Goal: Task Accomplishment & Management: Complete application form

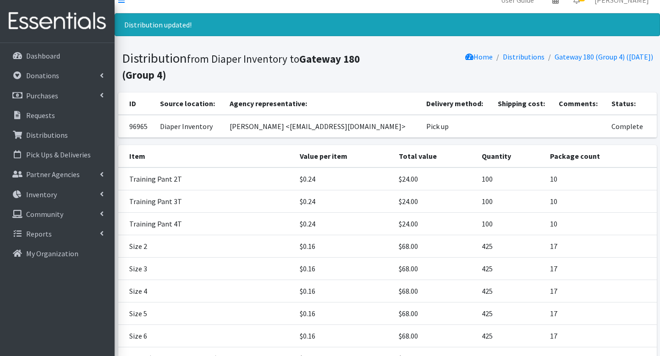
scroll to position [9, 0]
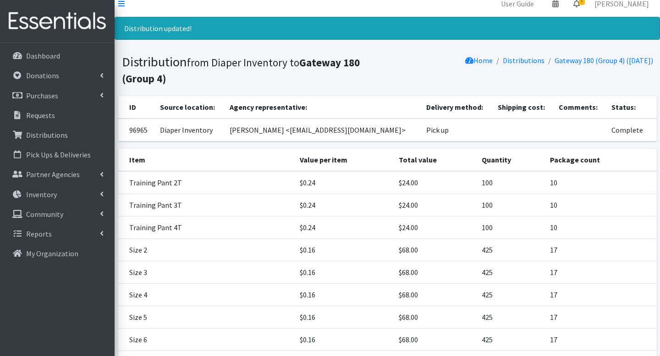
click at [579, 5] on icon at bounding box center [576, 3] width 6 height 7
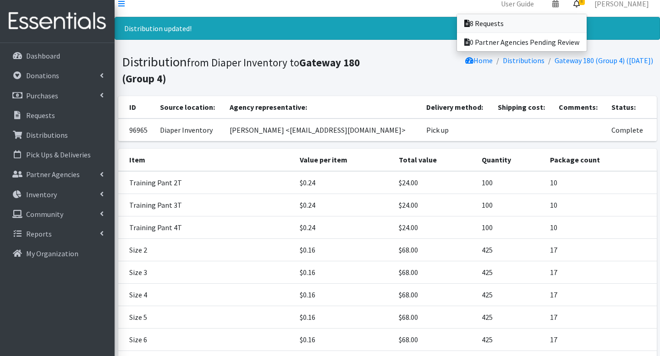
click at [576, 19] on link "8 Requests" at bounding box center [522, 23] width 130 height 18
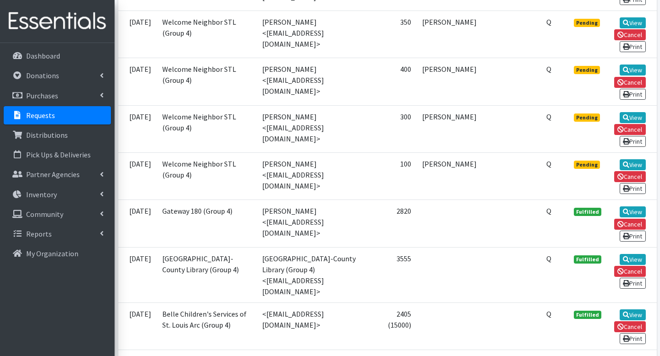
scroll to position [440, 0]
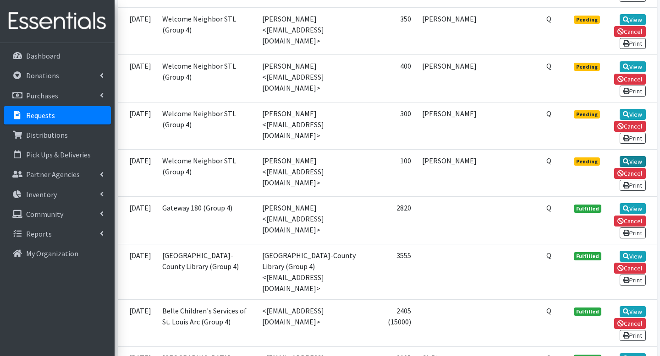
click at [636, 167] on link "View" at bounding box center [632, 161] width 26 height 11
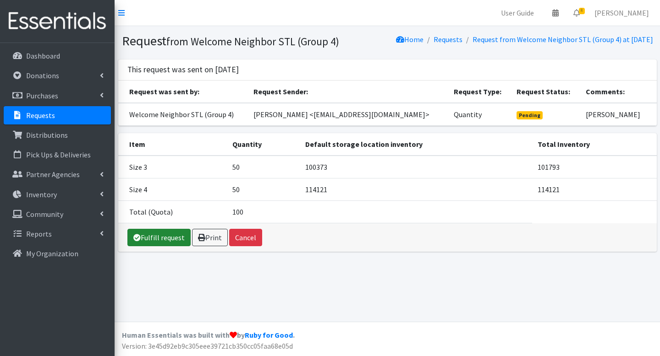
click at [164, 246] on link "Fulfill request" at bounding box center [158, 237] width 63 height 17
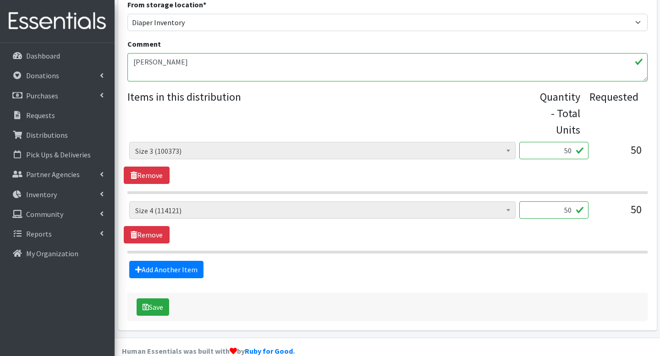
scroll to position [318, 0]
click at [158, 298] on button "Save" at bounding box center [153, 306] width 33 height 17
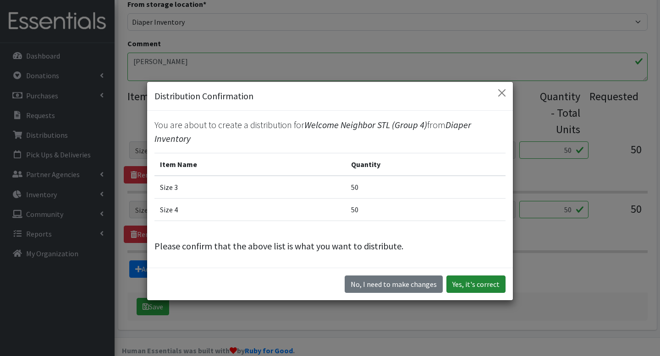
click at [475, 276] on button "Yes, it's correct" at bounding box center [475, 284] width 59 height 17
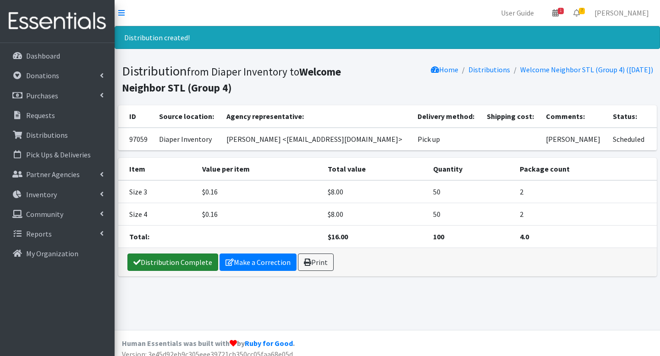
click at [197, 265] on link "Distribution Complete" at bounding box center [172, 262] width 91 height 17
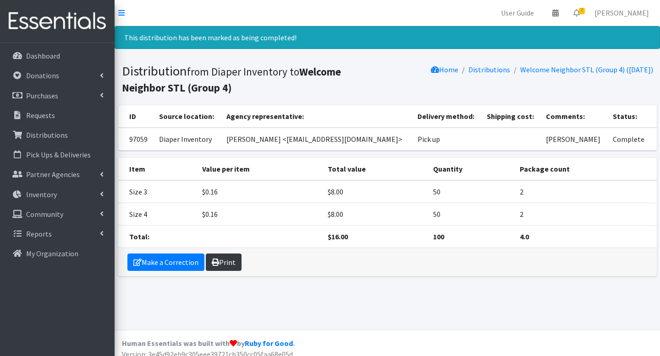
click at [216, 266] on link "Print" at bounding box center [224, 262] width 36 height 17
click at [579, 16] on icon at bounding box center [576, 12] width 6 height 7
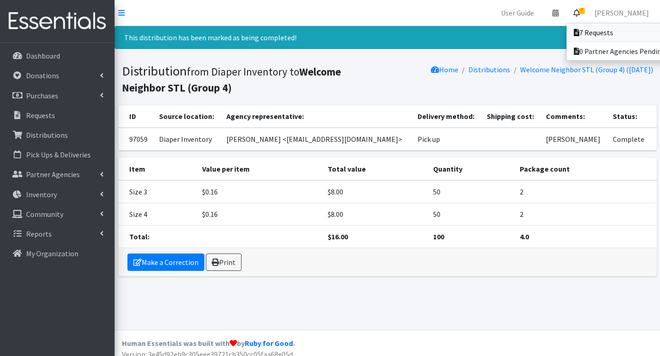
click at [579, 29] on icon at bounding box center [576, 32] width 5 height 7
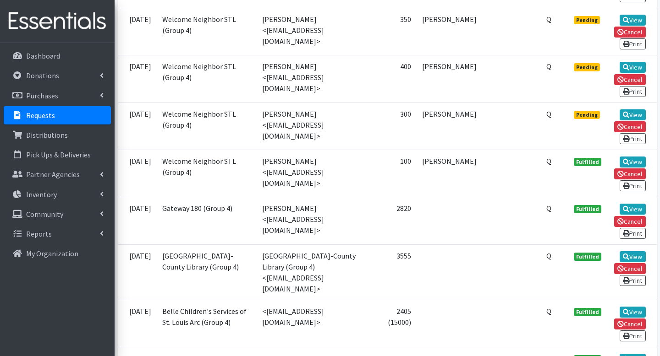
scroll to position [440, 0]
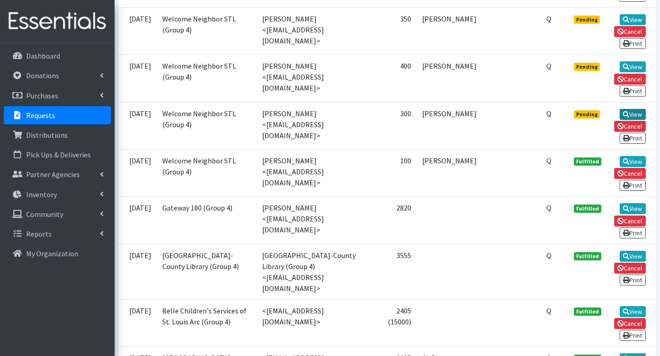
click at [624, 118] on icon at bounding box center [626, 114] width 6 height 6
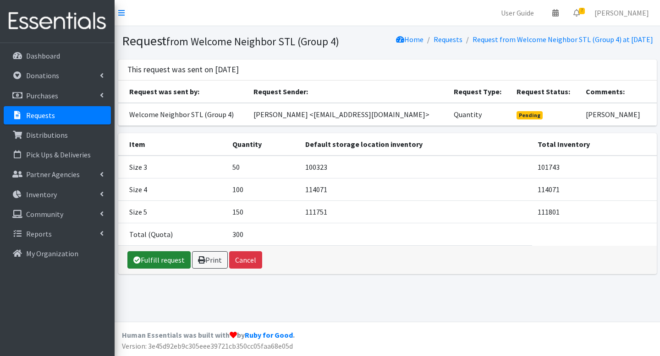
click at [151, 269] on link "Fulfill request" at bounding box center [158, 259] width 63 height 17
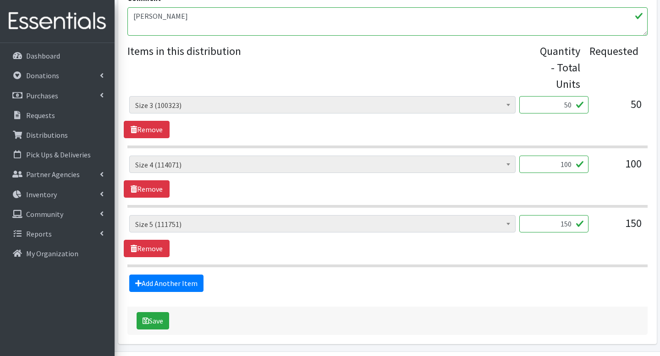
scroll to position [377, 0]
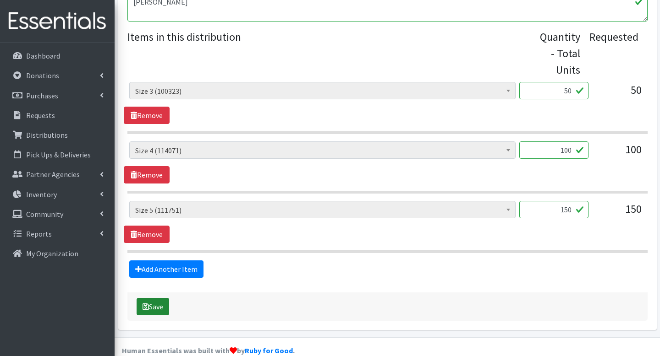
click at [154, 298] on button "Save" at bounding box center [153, 306] width 33 height 17
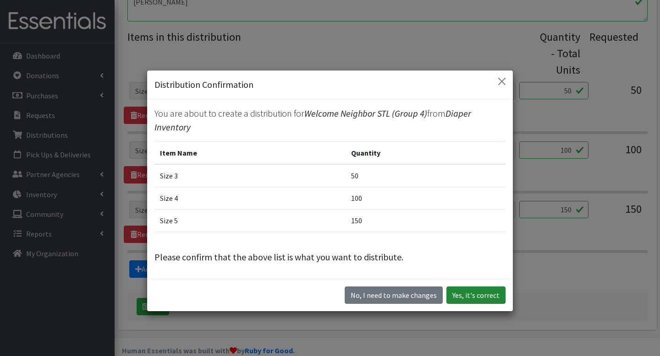
click at [485, 290] on button "Yes, it's correct" at bounding box center [475, 295] width 59 height 17
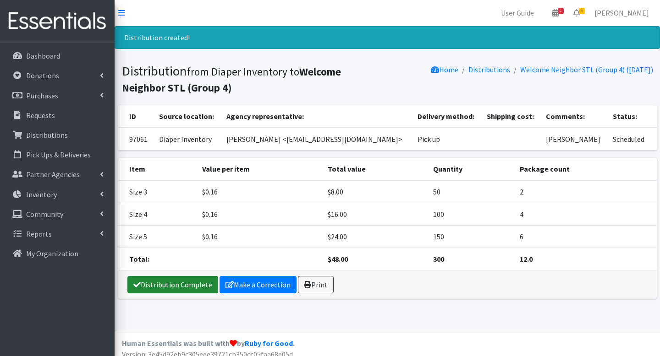
click at [179, 287] on link "Distribution Complete" at bounding box center [172, 284] width 91 height 17
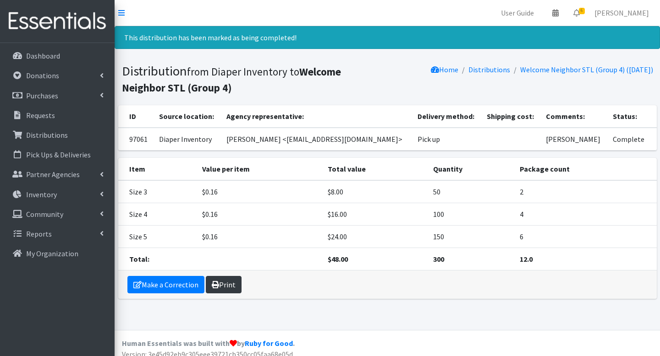
click at [217, 288] on icon at bounding box center [215, 284] width 7 height 7
click at [228, 282] on link "Print" at bounding box center [224, 284] width 36 height 17
click at [224, 286] on link "Print" at bounding box center [224, 284] width 36 height 17
click at [585, 12] on span "6" at bounding box center [582, 11] width 6 height 6
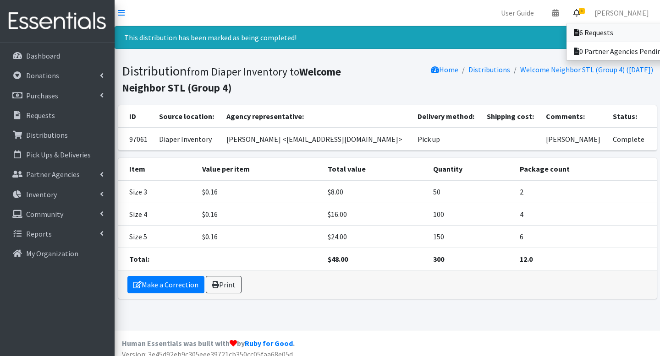
click at [585, 27] on link "6 Requests" at bounding box center [629, 32] width 127 height 18
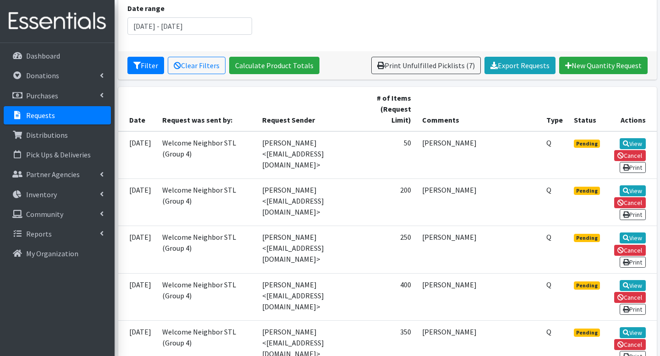
scroll to position [128, 0]
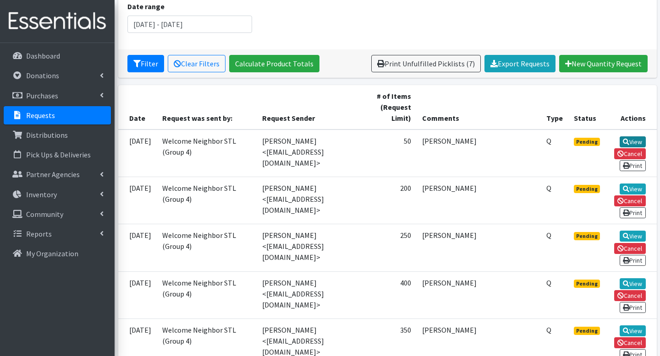
click at [628, 146] on link "View" at bounding box center [632, 142] width 26 height 11
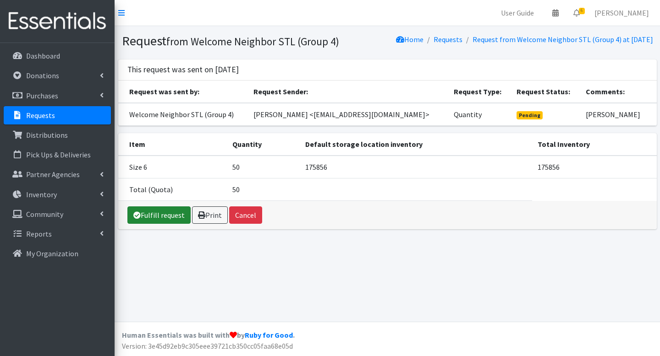
click at [166, 224] on link "Fulfill request" at bounding box center [158, 215] width 63 height 17
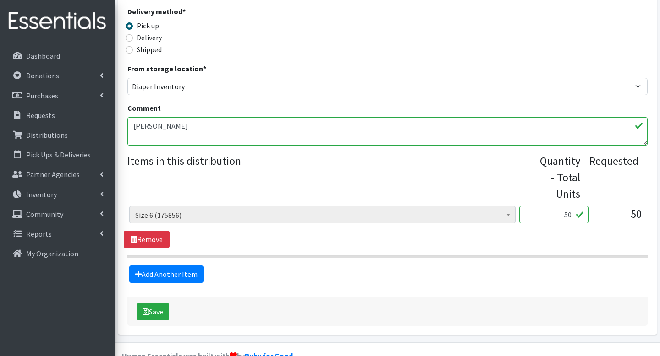
scroll to position [258, 0]
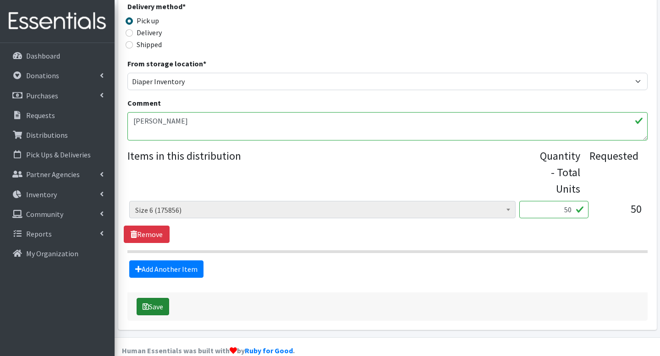
click at [168, 298] on button "Save" at bounding box center [153, 306] width 33 height 17
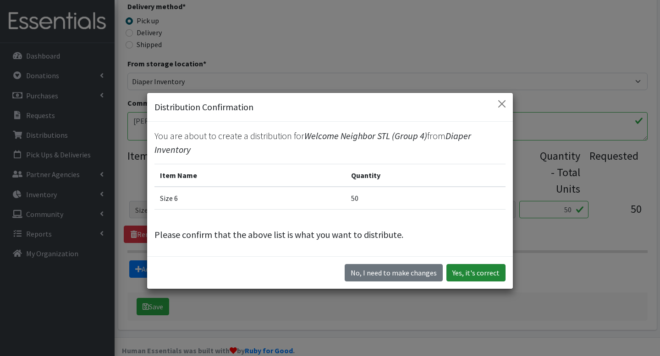
click at [468, 275] on button "Yes, it's correct" at bounding box center [475, 272] width 59 height 17
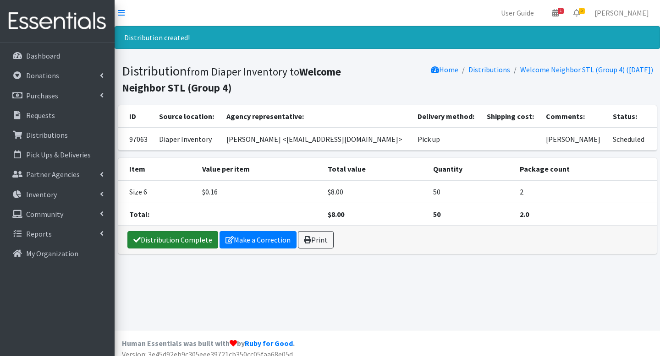
click at [166, 241] on link "Distribution Complete" at bounding box center [172, 239] width 91 height 17
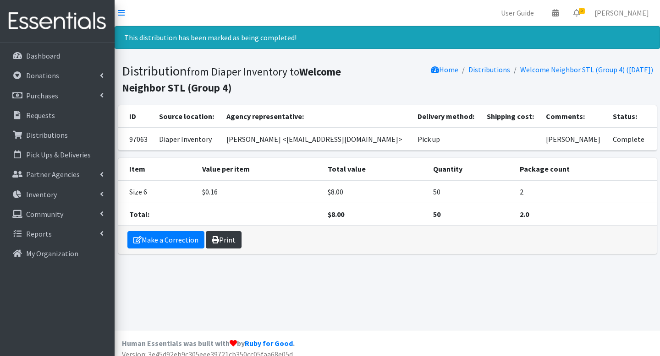
click at [238, 233] on link "Print" at bounding box center [224, 239] width 36 height 17
click at [583, 16] on link "5" at bounding box center [576, 13] width 21 height 18
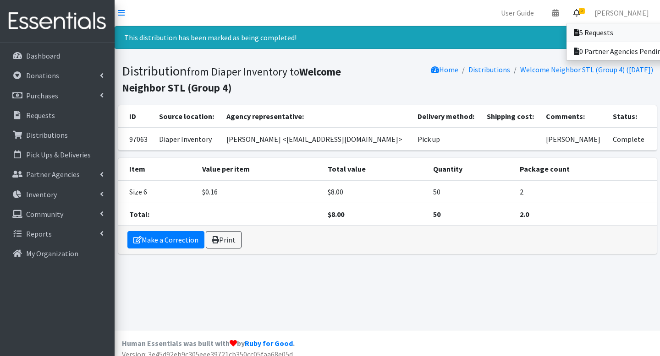
click at [575, 25] on link "5 Requests" at bounding box center [629, 32] width 127 height 18
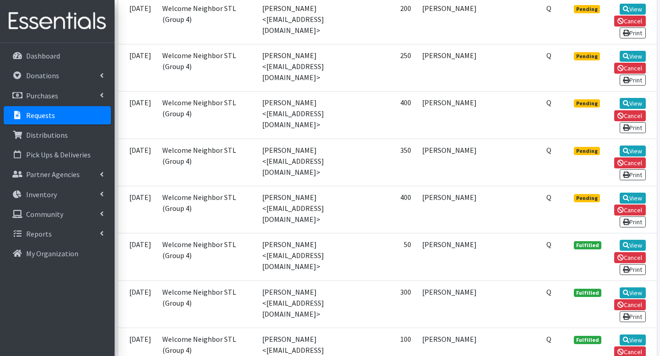
scroll to position [293, 0]
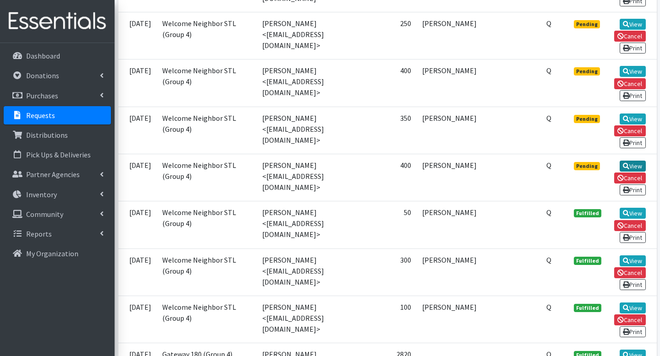
click at [629, 172] on link "View" at bounding box center [632, 166] width 26 height 11
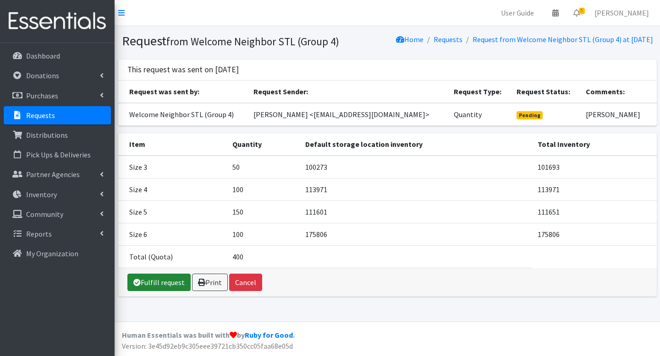
click at [160, 291] on link "Fulfill request" at bounding box center [158, 282] width 63 height 17
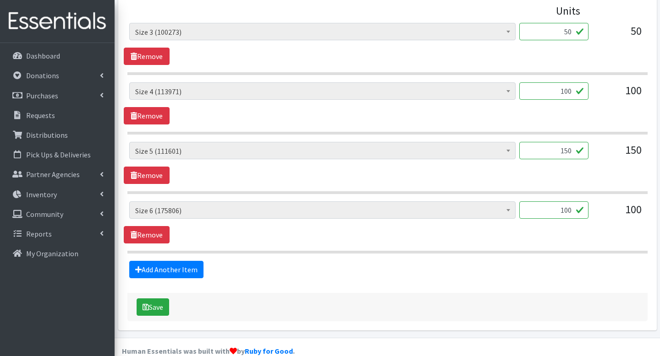
scroll to position [437, 0]
click at [165, 298] on button "Save" at bounding box center [153, 306] width 33 height 17
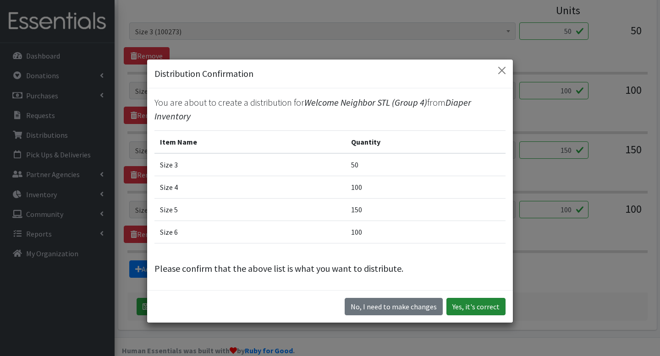
click at [468, 306] on button "Yes, it's correct" at bounding box center [475, 306] width 59 height 17
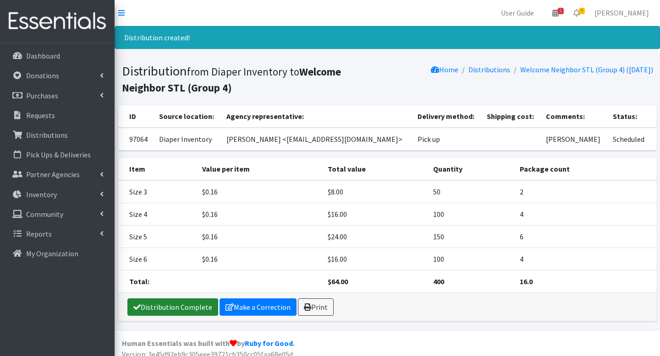
click at [177, 302] on link "Distribution Complete" at bounding box center [172, 307] width 91 height 17
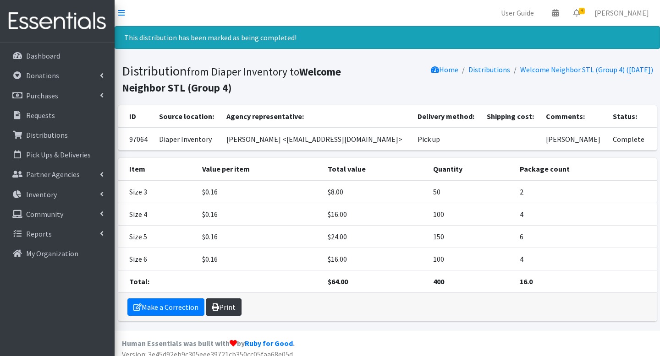
click at [222, 310] on link "Print" at bounding box center [224, 307] width 36 height 17
click at [585, 13] on span "4" at bounding box center [582, 11] width 6 height 6
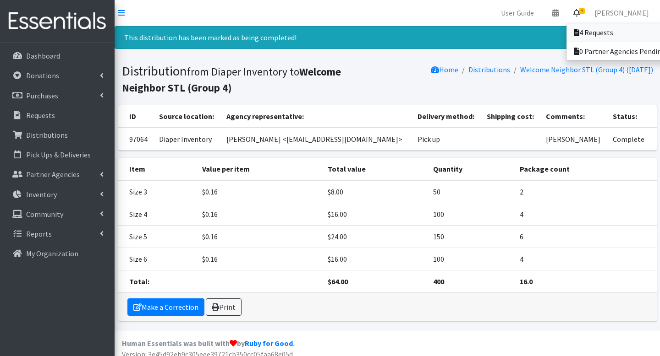
click at [586, 29] on link "4 Requests" at bounding box center [629, 32] width 127 height 18
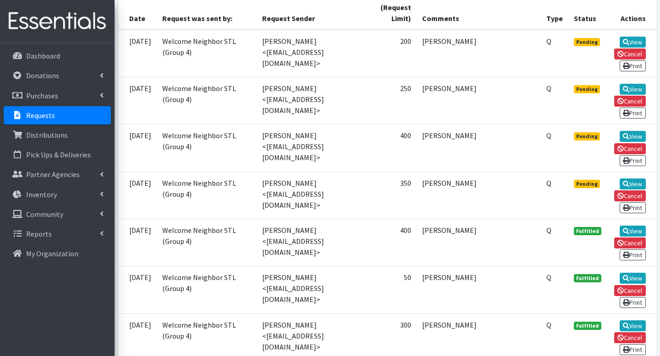
scroll to position [238, 0]
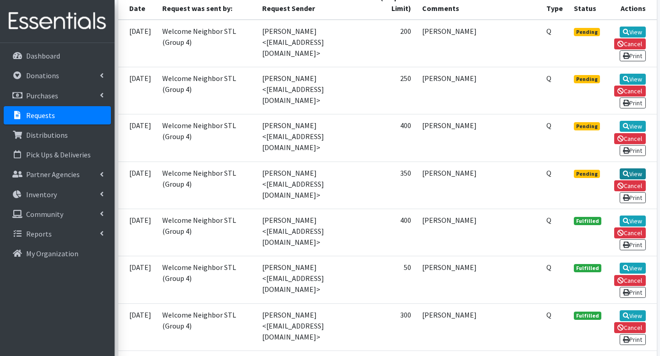
click at [633, 180] on link "View" at bounding box center [632, 174] width 26 height 11
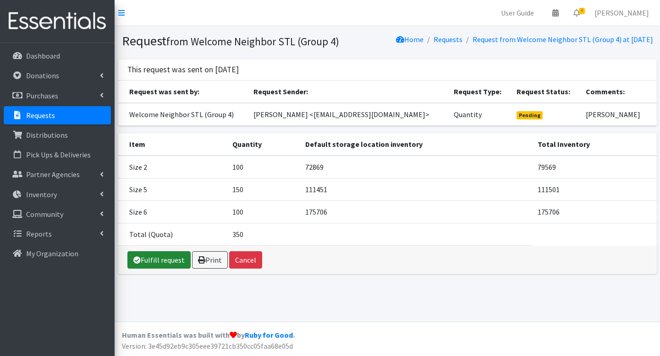
click at [162, 269] on link "Fulfill request" at bounding box center [158, 259] width 63 height 17
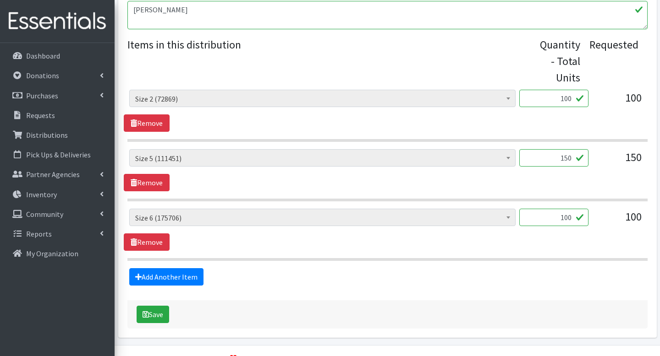
scroll to position [377, 0]
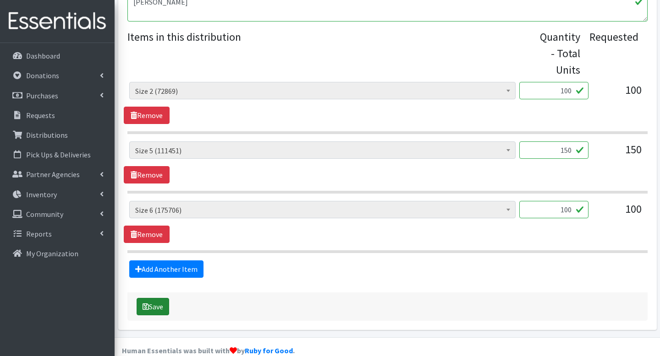
click at [165, 298] on button "Save" at bounding box center [153, 306] width 33 height 17
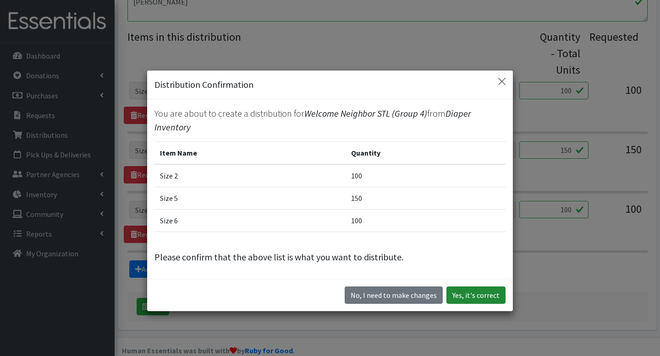
click at [491, 303] on button "Yes, it's correct" at bounding box center [475, 295] width 59 height 17
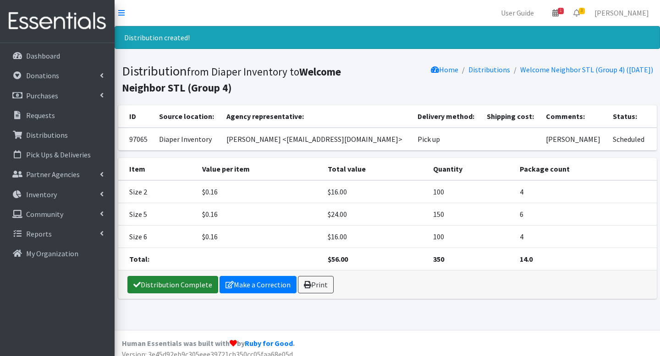
click at [143, 289] on link "Distribution Complete" at bounding box center [172, 284] width 91 height 17
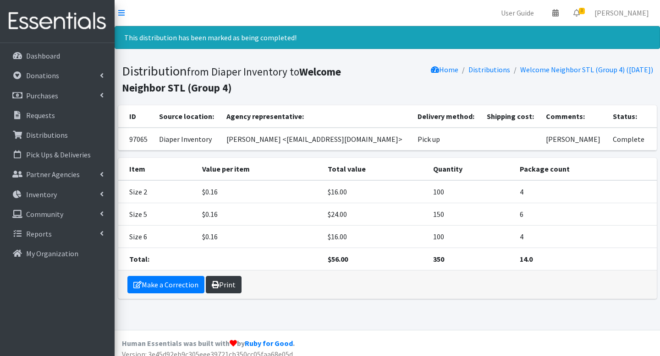
click at [220, 284] on link "Print" at bounding box center [224, 284] width 36 height 17
click at [220, 281] on link "Print" at bounding box center [224, 284] width 36 height 17
click at [579, 13] on icon at bounding box center [576, 12] width 6 height 7
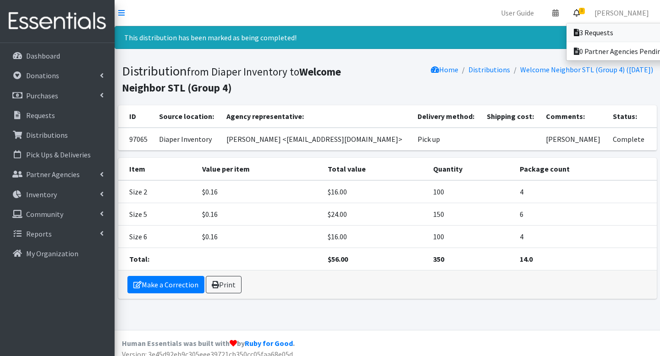
click at [579, 36] on icon at bounding box center [576, 32] width 5 height 7
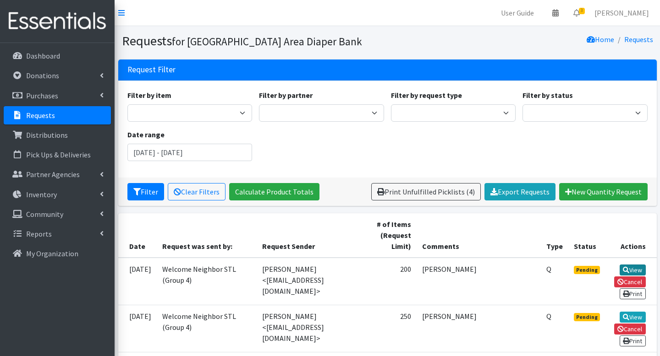
click at [630, 266] on link "View" at bounding box center [632, 270] width 26 height 11
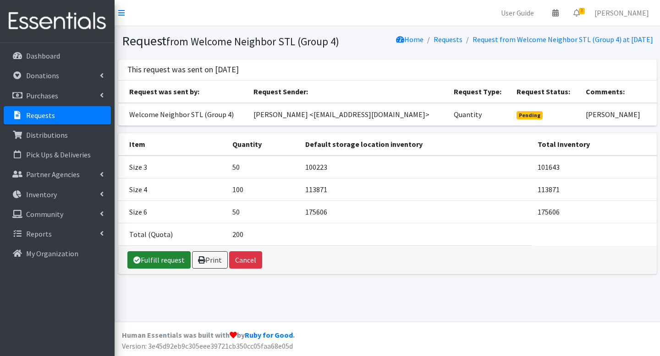
click at [151, 269] on link "Fulfill request" at bounding box center [158, 259] width 63 height 17
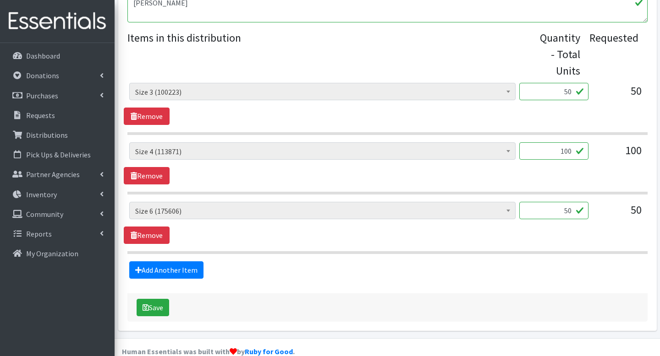
scroll to position [377, 0]
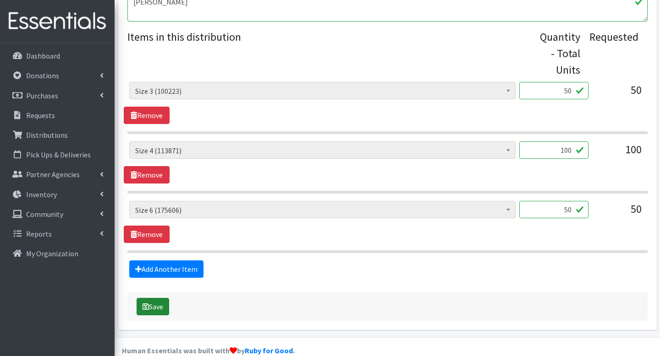
click at [167, 298] on button "Save" at bounding box center [153, 306] width 33 height 17
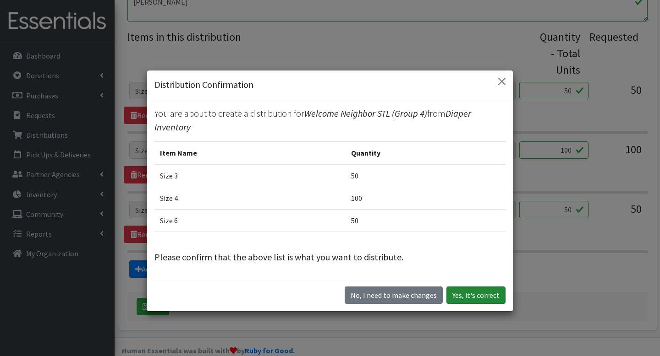
click at [471, 297] on button "Yes, it's correct" at bounding box center [475, 295] width 59 height 17
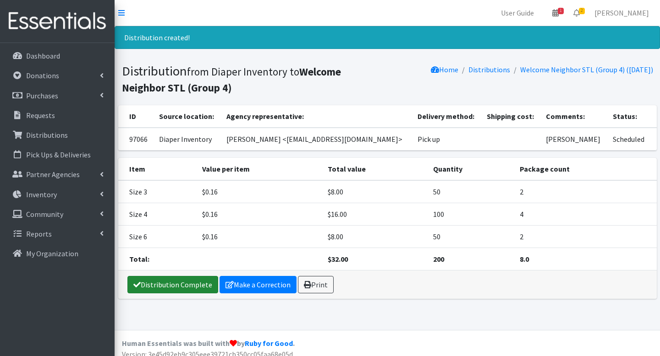
click at [192, 285] on link "Distribution Complete" at bounding box center [172, 284] width 91 height 17
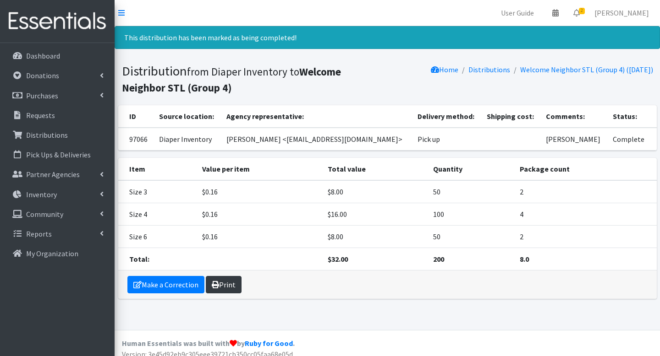
click at [235, 285] on link "Print" at bounding box center [224, 284] width 36 height 17
click at [585, 10] on span "2" at bounding box center [582, 11] width 6 height 6
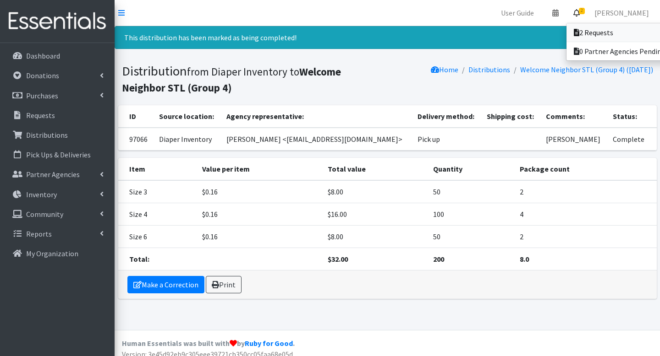
click at [587, 29] on link "2 Requests" at bounding box center [629, 32] width 127 height 18
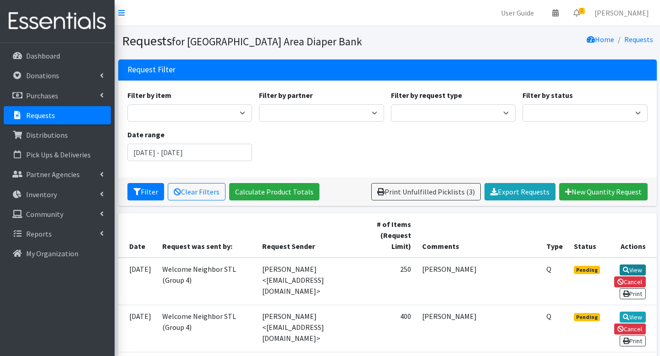
click at [628, 268] on link "View" at bounding box center [632, 270] width 26 height 11
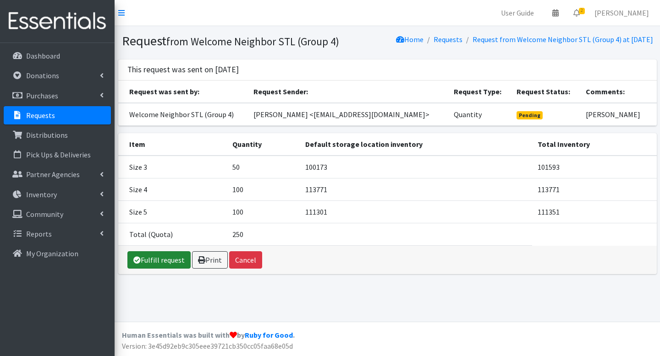
click at [159, 269] on link "Fulfill request" at bounding box center [158, 259] width 63 height 17
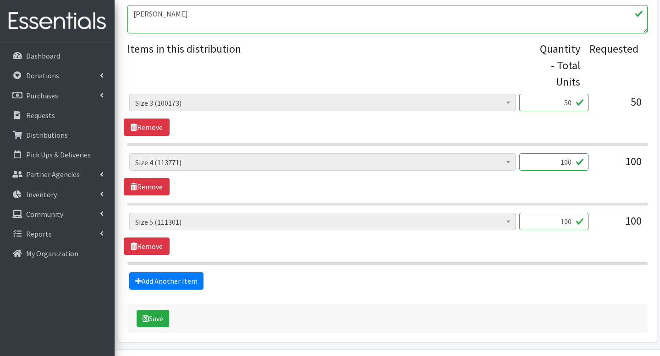
scroll to position [366, 0]
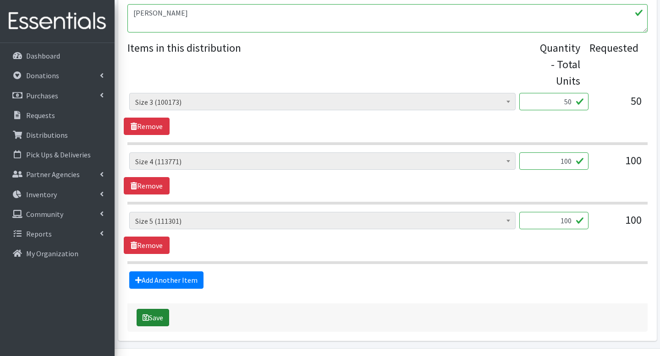
click at [146, 314] on icon "submit" at bounding box center [145, 317] width 6 height 7
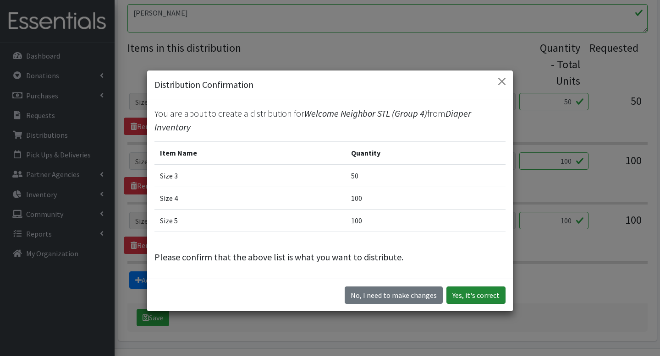
click at [467, 291] on button "Yes, it's correct" at bounding box center [475, 295] width 59 height 17
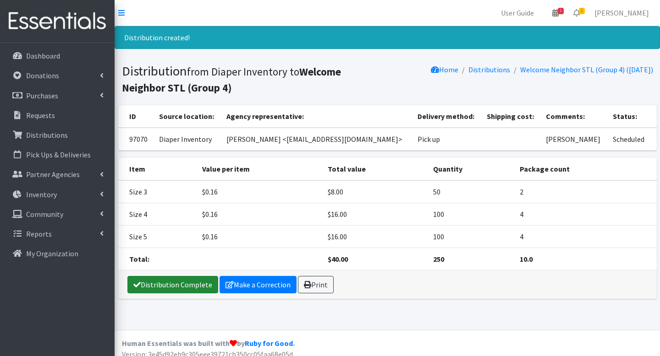
click at [161, 284] on link "Distribution Complete" at bounding box center [172, 284] width 91 height 17
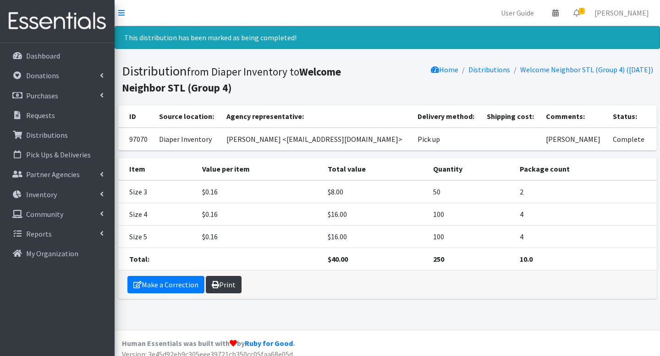
click at [231, 286] on link "Print" at bounding box center [224, 284] width 36 height 17
click at [579, 16] on icon at bounding box center [576, 12] width 6 height 7
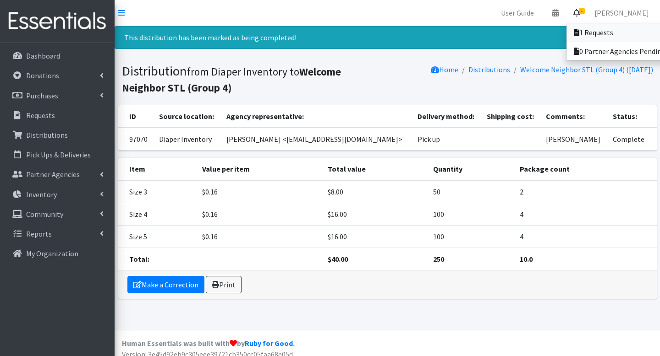
click at [582, 26] on link "1 Requests" at bounding box center [629, 32] width 127 height 18
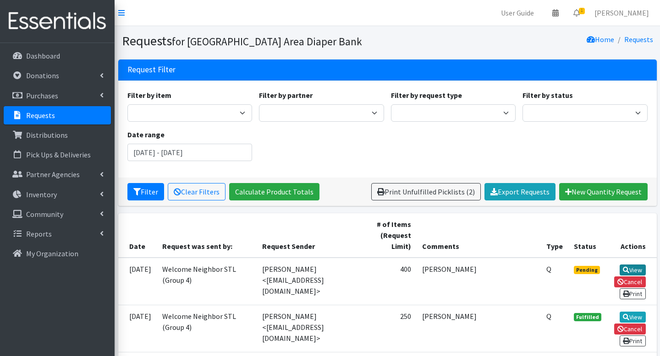
click at [627, 268] on icon at bounding box center [626, 270] width 6 height 6
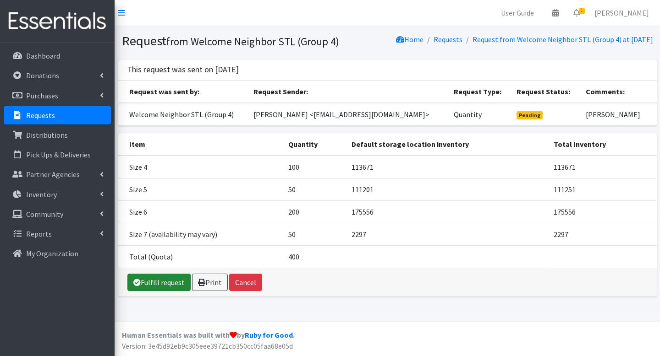
click at [179, 291] on link "Fulfill request" at bounding box center [158, 282] width 63 height 17
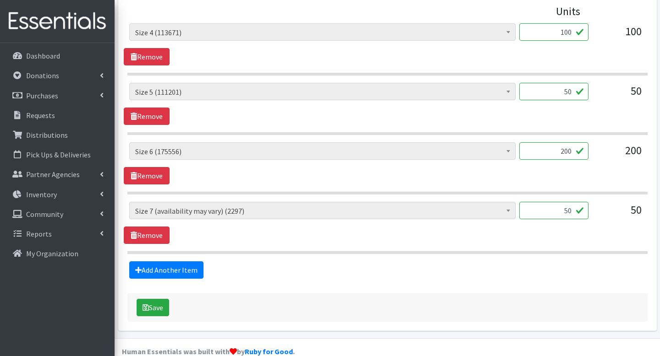
scroll to position [437, 0]
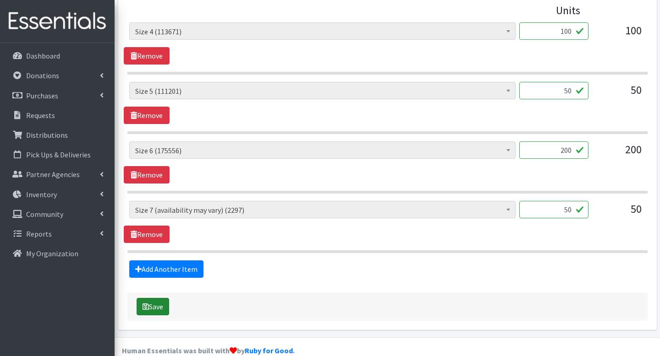
click at [158, 298] on button "Save" at bounding box center [153, 306] width 33 height 17
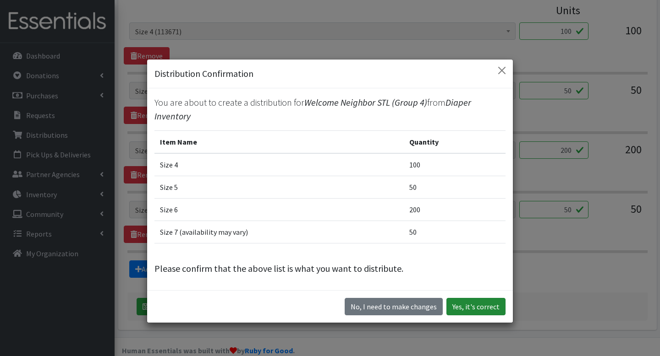
click at [477, 303] on button "Yes, it's correct" at bounding box center [475, 306] width 59 height 17
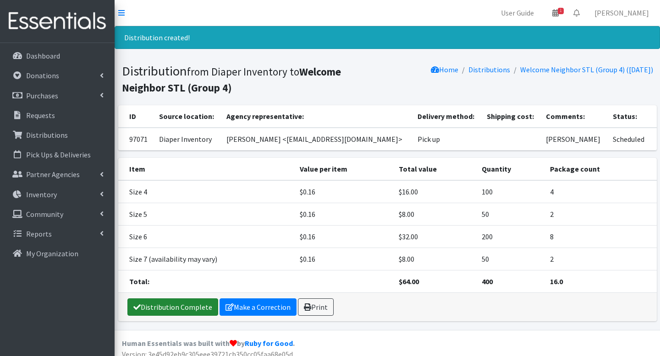
click at [190, 305] on link "Distribution Complete" at bounding box center [172, 307] width 91 height 17
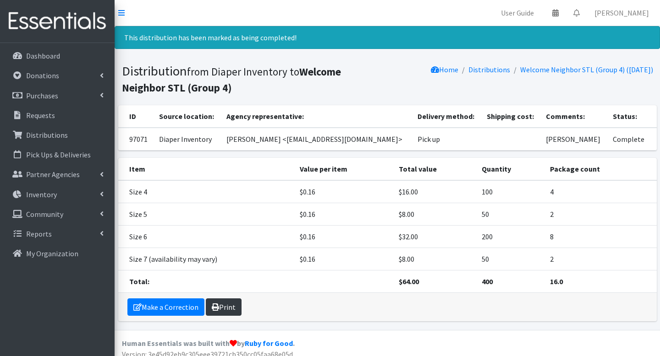
click at [221, 307] on link "Print" at bounding box center [224, 307] width 36 height 17
click at [82, 135] on link "Distributions" at bounding box center [57, 135] width 107 height 18
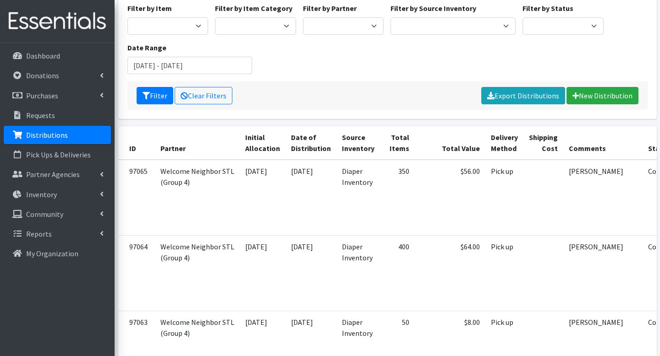
scroll to position [73, 0]
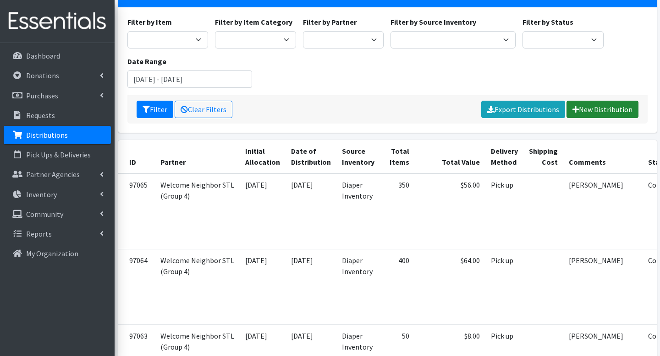
click at [607, 105] on link "New Distribution" at bounding box center [602, 109] width 72 height 17
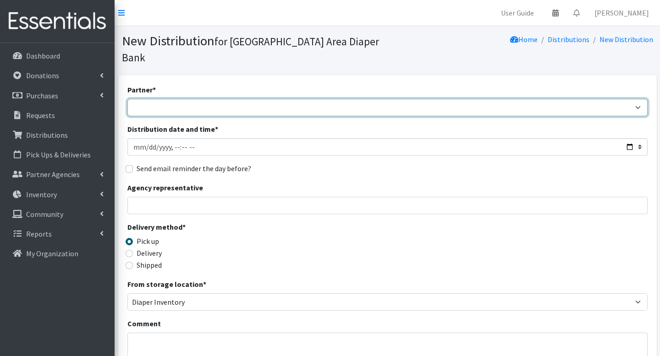
click at [404, 99] on select "Affinia Healthcare (Group 2) [PERSON_NAME] (Group 1) Assistance League of St. L…" at bounding box center [387, 107] width 520 height 17
select select "5715"
click at [127, 99] on select "Affinia Healthcare (Group 2) [PERSON_NAME] (Group 1) Assistance League of St. L…" at bounding box center [387, 107] width 520 height 17
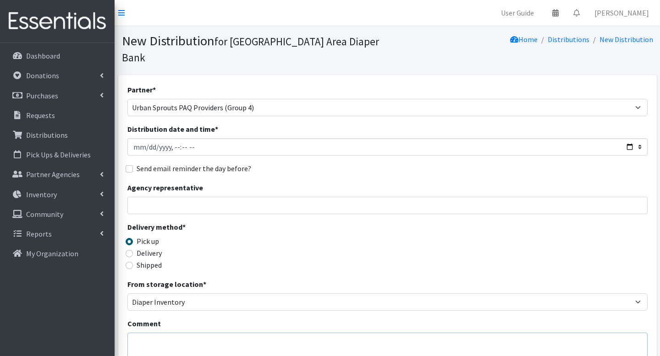
click at [284, 333] on textarea "Comment" at bounding box center [387, 347] width 520 height 28
type textarea "[GEOGRAPHIC_DATA]"
click at [545, 248] on div "Delivery method * Pick up Delivery Shipped Shipping cost" at bounding box center [387, 250] width 520 height 57
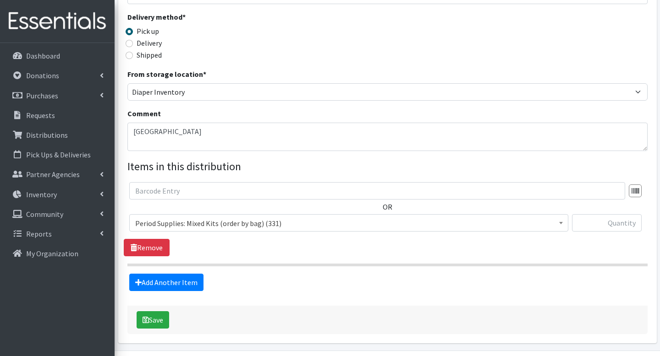
scroll to position [224, 0]
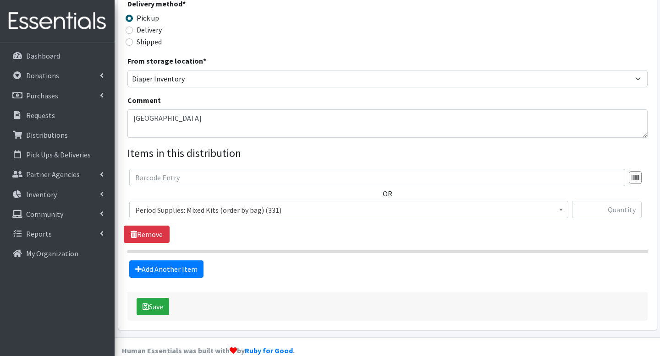
click at [547, 204] on span "Period Supplies: Mixed Kits (order by bag) (331)" at bounding box center [348, 210] width 427 height 13
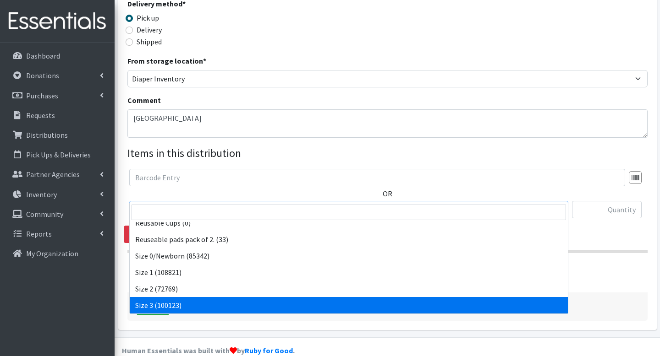
scroll to position [304, 0]
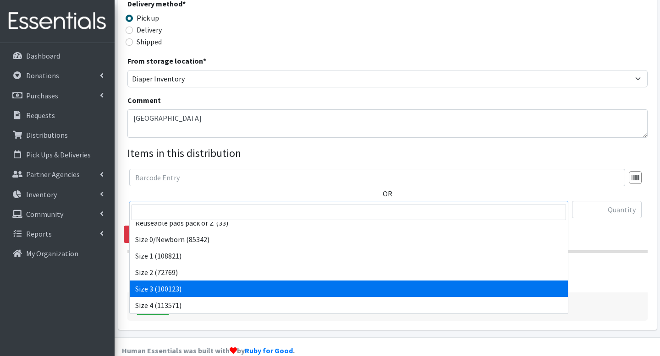
select select "1094"
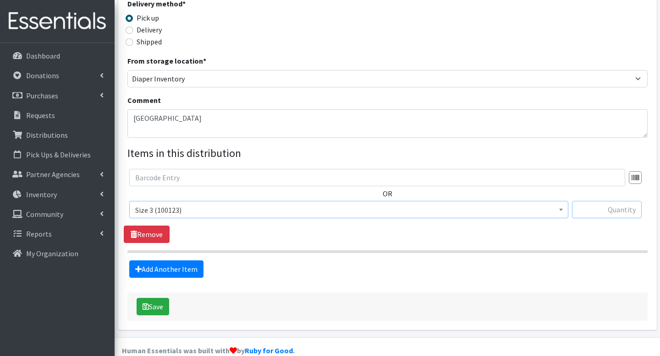
click at [612, 201] on input "text" at bounding box center [607, 209] width 70 height 17
type input "175"
click at [171, 261] on link "Add Another Item" at bounding box center [166, 269] width 74 height 17
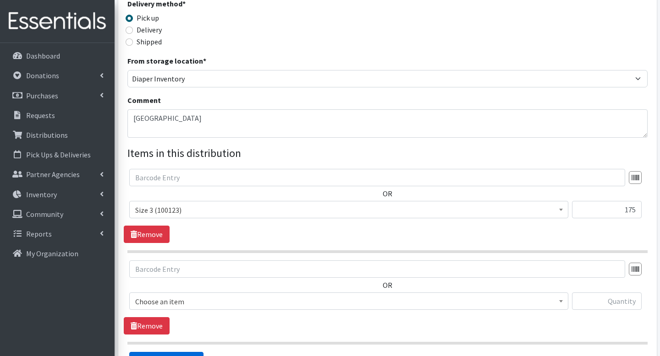
scroll to position [315, 0]
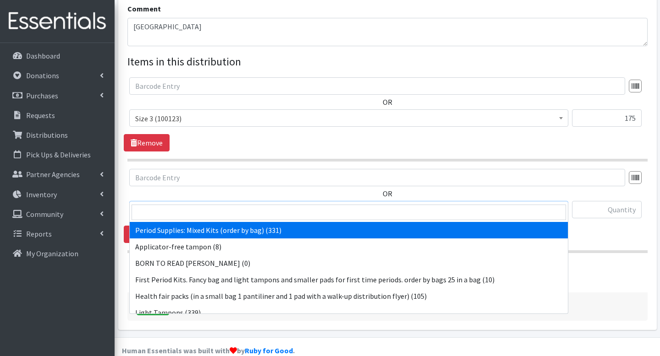
click at [265, 204] on span "Period Supplies: Mixed Kits (order by bag) (331)" at bounding box center [348, 210] width 427 height 13
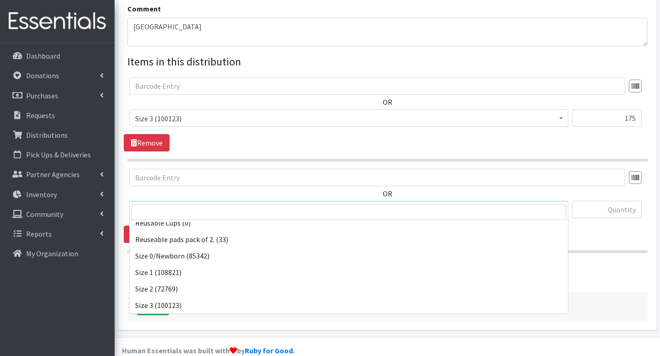
scroll to position [321, 0]
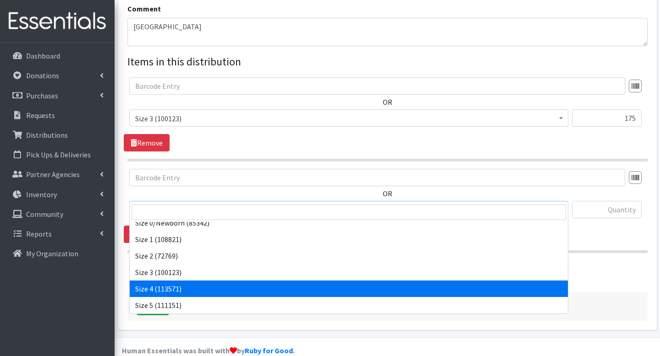
select select "1097"
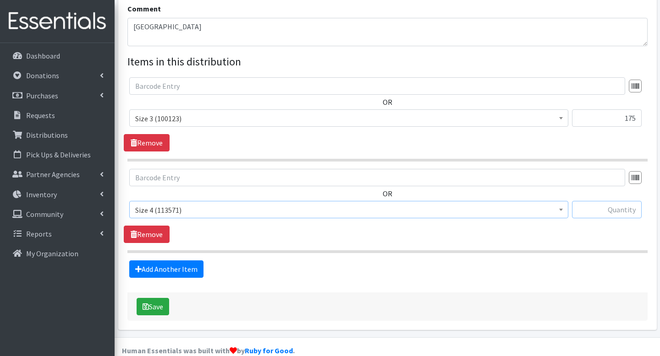
click at [621, 201] on input "text" at bounding box center [607, 209] width 70 height 17
type input "175"
click at [178, 261] on link "Add Another Item" at bounding box center [166, 269] width 74 height 17
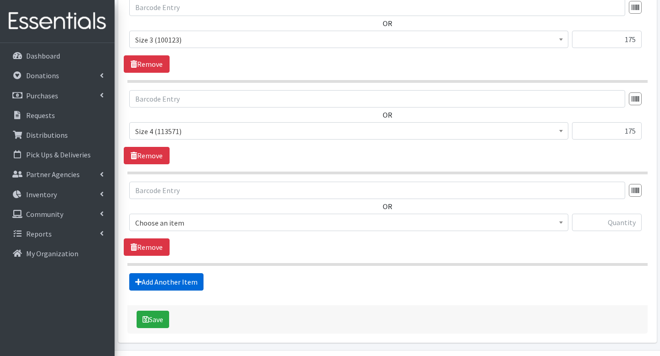
scroll to position [407, 0]
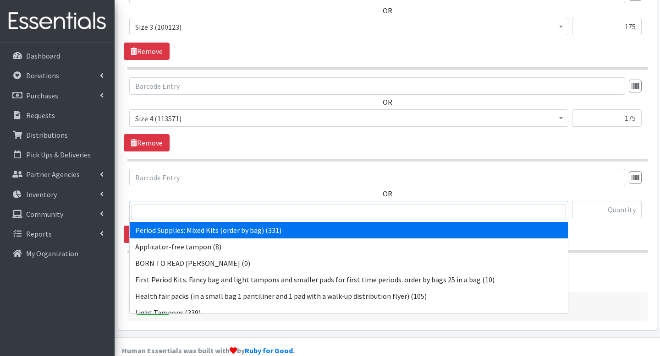
click at [256, 204] on span "Period Supplies: Mixed Kits (order by bag) (331)" at bounding box center [348, 210] width 427 height 13
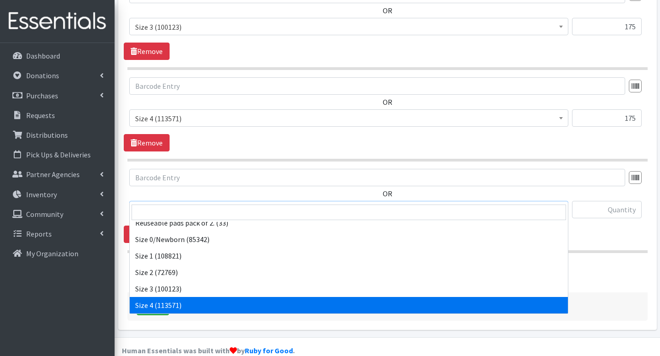
scroll to position [321, 0]
select select "1098"
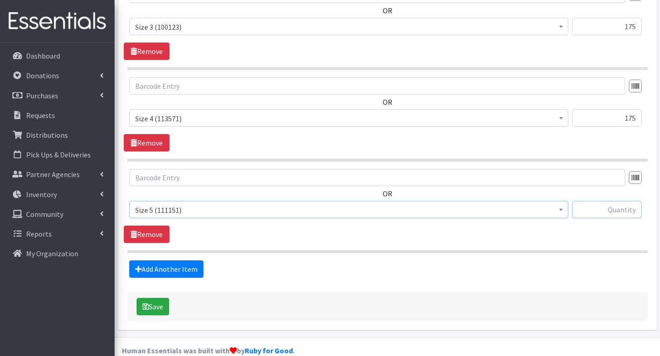
click at [605, 201] on input "text" at bounding box center [607, 209] width 70 height 17
type input "175"
click at [181, 261] on link "Add Another Item" at bounding box center [166, 269] width 74 height 17
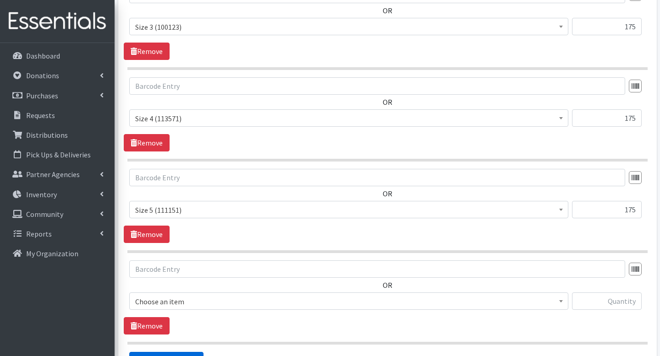
scroll to position [498, 0]
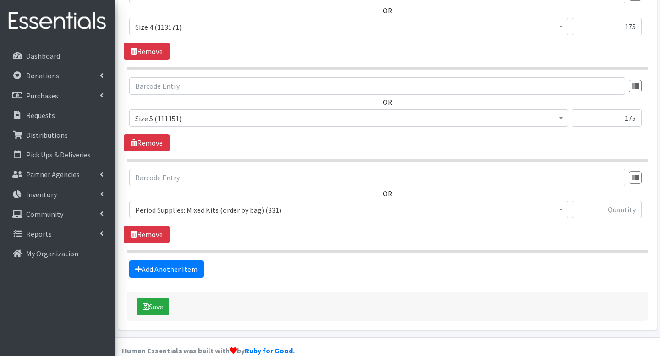
click at [261, 204] on span "Period Supplies: Mixed Kits (order by bag) (331)" at bounding box center [348, 210] width 427 height 13
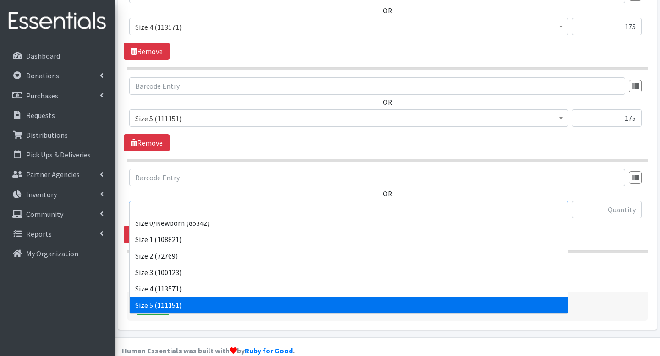
scroll to position [337, 0]
select select "1100"
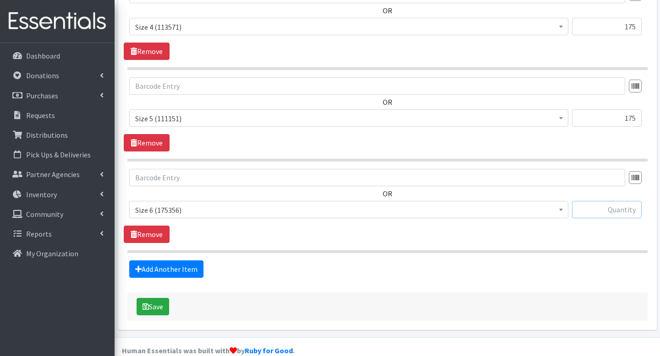
click at [600, 201] on input "text" at bounding box center [607, 209] width 70 height 17
type input "175"
click at [163, 298] on button "Save" at bounding box center [153, 306] width 33 height 17
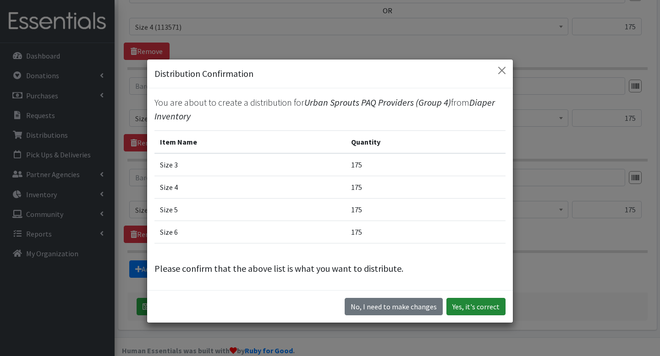
click at [457, 305] on button "Yes, it's correct" at bounding box center [475, 306] width 59 height 17
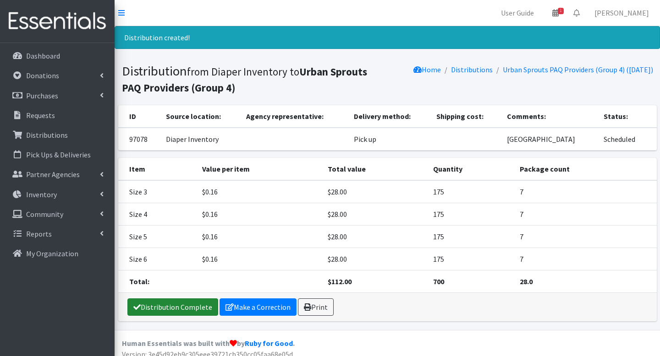
click at [198, 309] on link "Distribution Complete" at bounding box center [172, 307] width 91 height 17
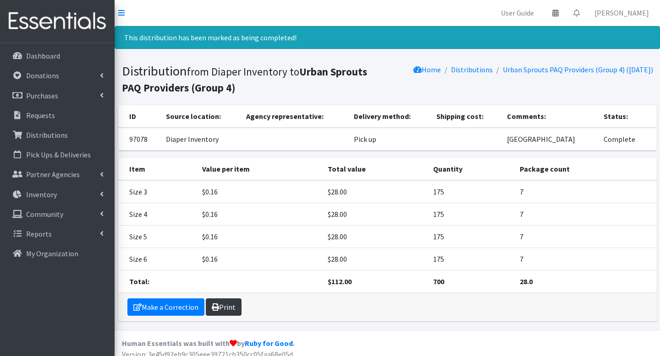
click at [217, 303] on link "Print" at bounding box center [224, 307] width 36 height 17
click at [235, 306] on link "Print" at bounding box center [224, 307] width 36 height 17
click at [60, 133] on p "Distributions" at bounding box center [47, 135] width 42 height 9
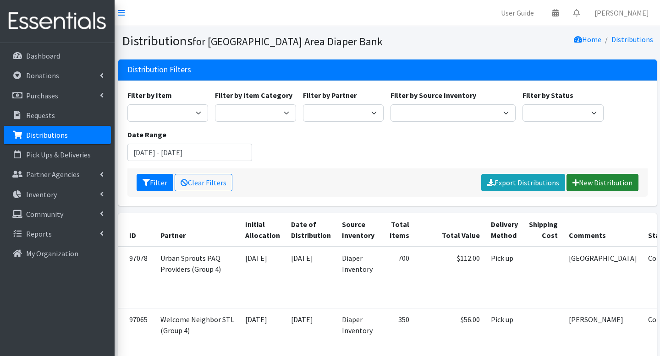
click at [579, 177] on link "New Distribution" at bounding box center [602, 182] width 72 height 17
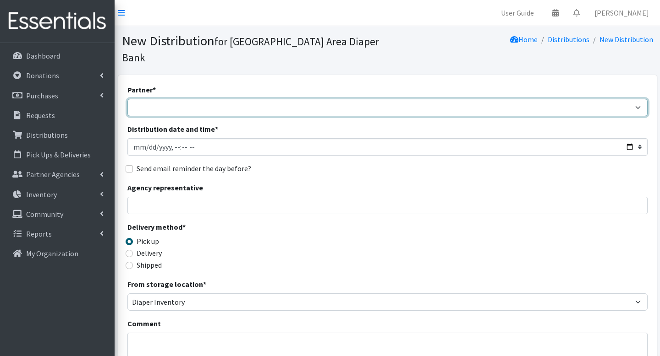
click at [277, 99] on select "Affinia Healthcare (Group 2) [PERSON_NAME] (Group 1) Assistance League of St. L…" at bounding box center [387, 107] width 520 height 17
select select "5715"
click at [127, 99] on select "Affinia Healthcare (Group 2) [PERSON_NAME] (Group 1) Assistance League of St. L…" at bounding box center [387, 107] width 520 height 17
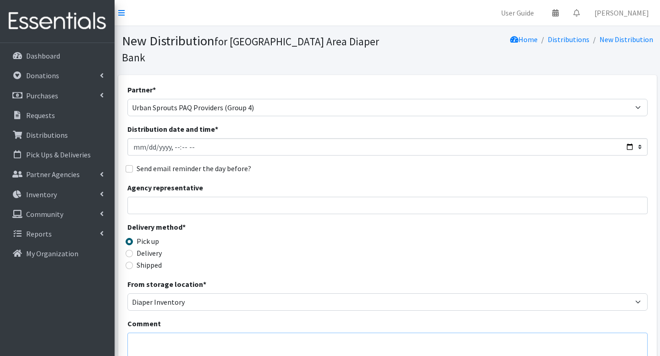
click at [237, 333] on textarea "Comment" at bounding box center [387, 347] width 520 height 28
type textarea "[US_STATE][PERSON_NAME]"
click at [526, 244] on div "Delivery method * Pick up Delivery Shipped Shipping cost" at bounding box center [387, 250] width 520 height 57
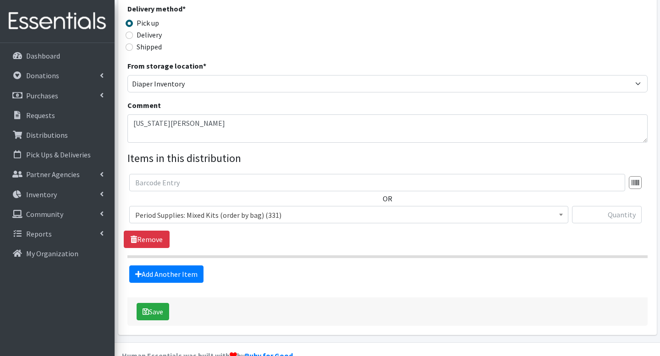
scroll to position [220, 0]
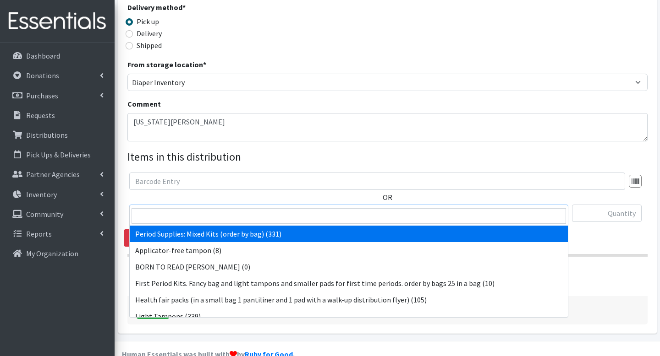
click at [410, 208] on span "Period Supplies: Mixed Kits (order by bag) (331)" at bounding box center [348, 214] width 427 height 13
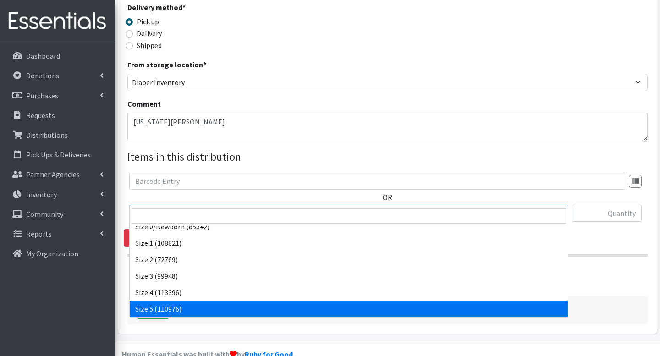
scroll to position [337, 0]
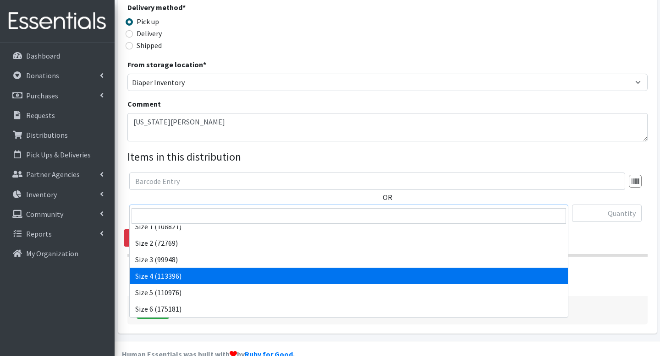
select select "1097"
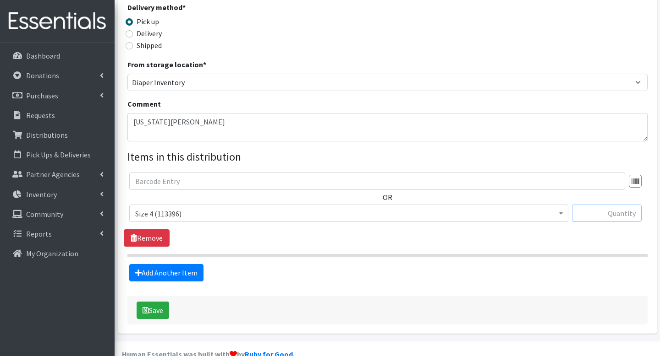
click at [607, 205] on input "text" at bounding box center [607, 213] width 70 height 17
type input "250"
click at [478, 268] on form "Partner * Affinia Healthcare (Group 2) [PERSON_NAME] (Group 1) Assistance Leagu…" at bounding box center [387, 94] width 520 height 460
click at [165, 264] on link "Add Another Item" at bounding box center [166, 272] width 74 height 17
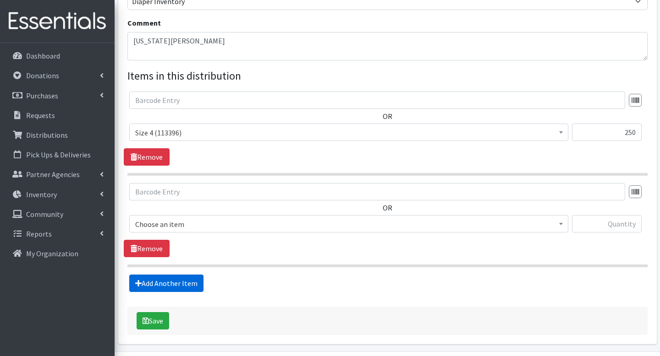
scroll to position [315, 0]
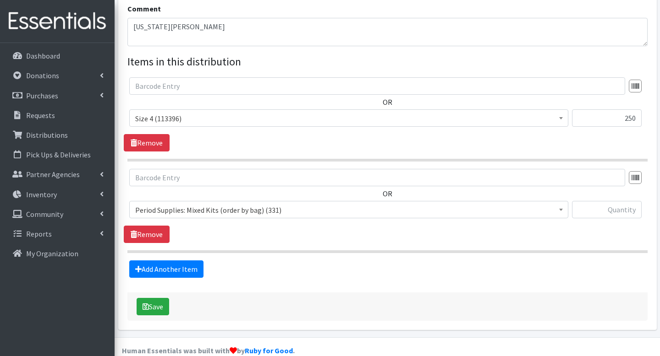
click at [236, 204] on span "Period Supplies: Mixed Kits (order by bag) (331)" at bounding box center [348, 210] width 427 height 13
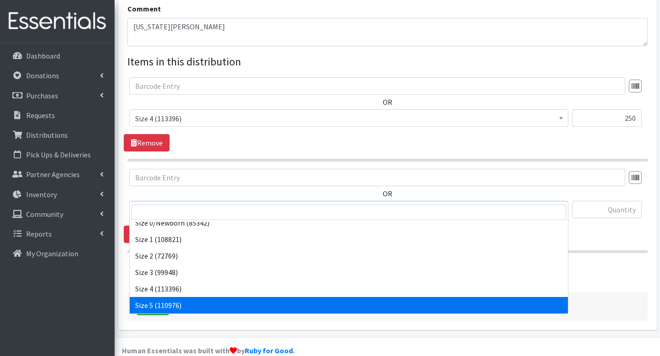
scroll to position [354, 0]
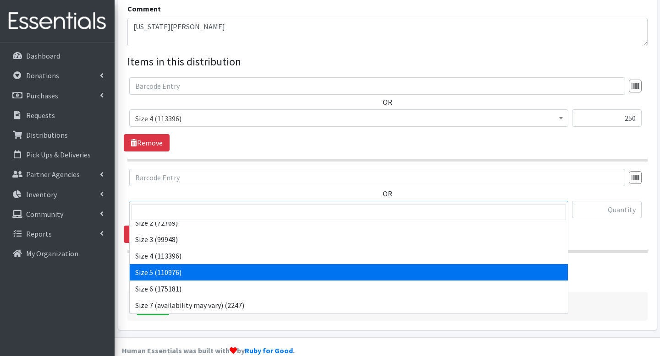
select select "1098"
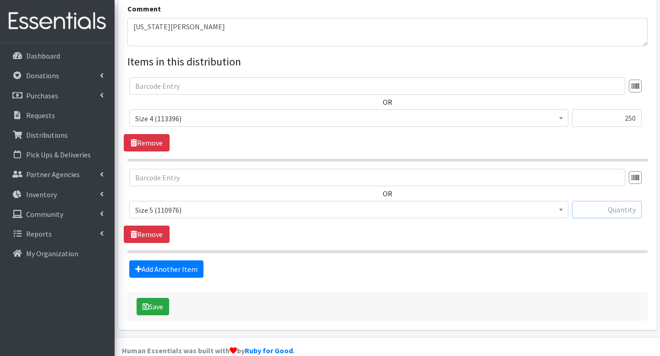
click at [604, 201] on input "text" at bounding box center [607, 209] width 70 height 17
type input "250"
click at [197, 261] on link "Add Another Item" at bounding box center [166, 269] width 74 height 17
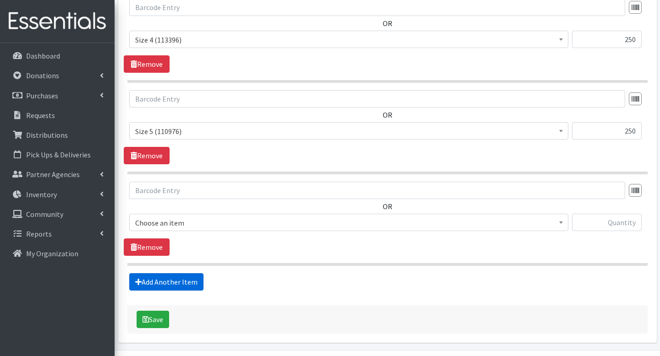
scroll to position [407, 0]
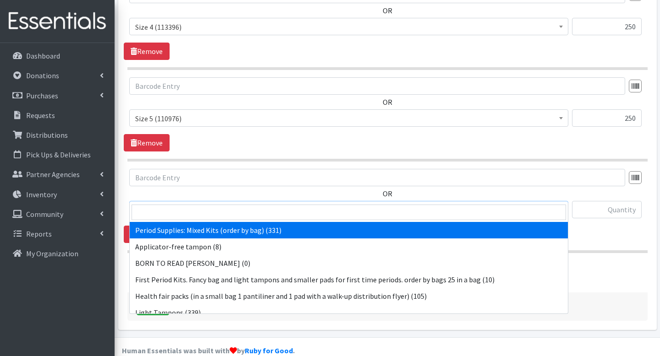
click at [263, 204] on span "Period Supplies: Mixed Kits (order by bag) (331)" at bounding box center [348, 210] width 427 height 13
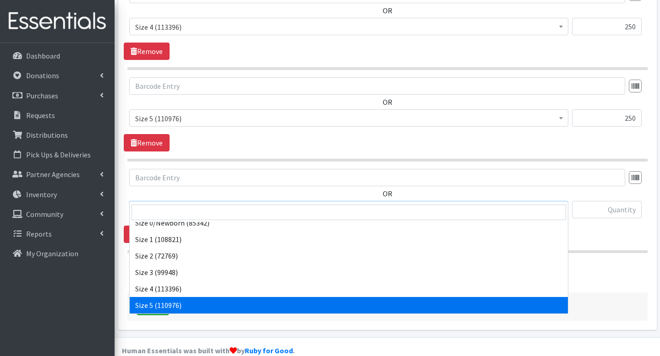
scroll to position [337, 0]
select select "1100"
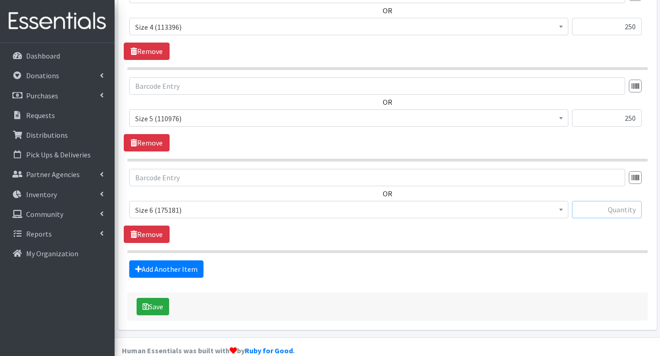
click at [622, 201] on input "text" at bounding box center [607, 209] width 70 height 17
click at [595, 251] on hr at bounding box center [387, 252] width 520 height 3
click at [152, 226] on link "Remove" at bounding box center [147, 234] width 46 height 17
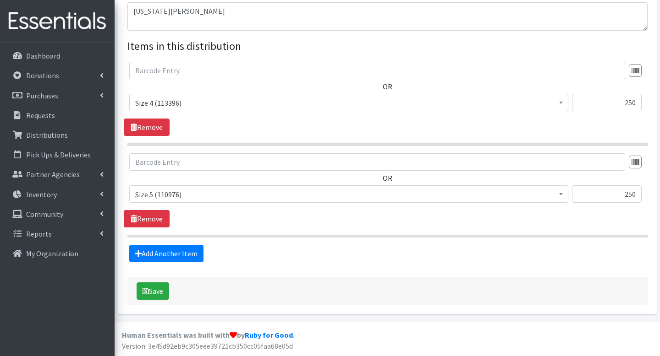
scroll to position [315, 0]
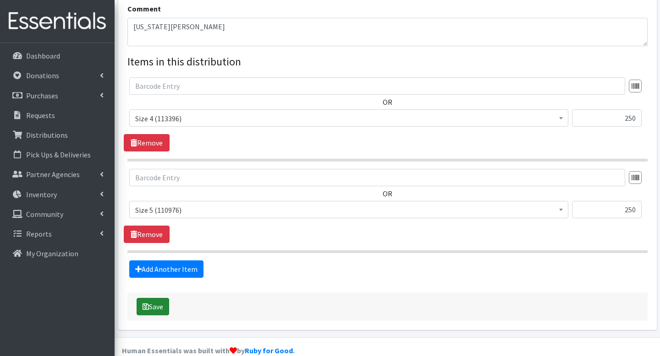
click at [164, 299] on button "Save" at bounding box center [153, 306] width 33 height 17
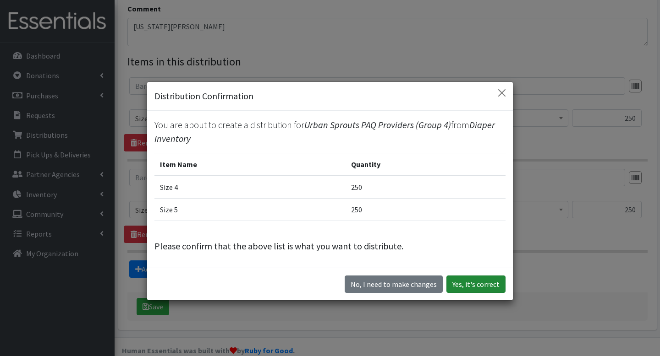
click at [479, 285] on button "Yes, it's correct" at bounding box center [475, 284] width 59 height 17
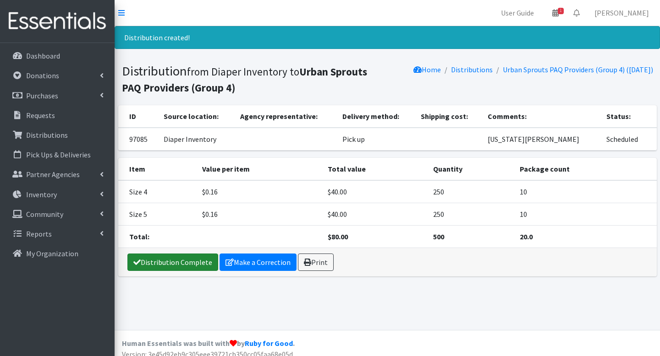
click at [167, 259] on link "Distribution Complete" at bounding box center [172, 262] width 91 height 17
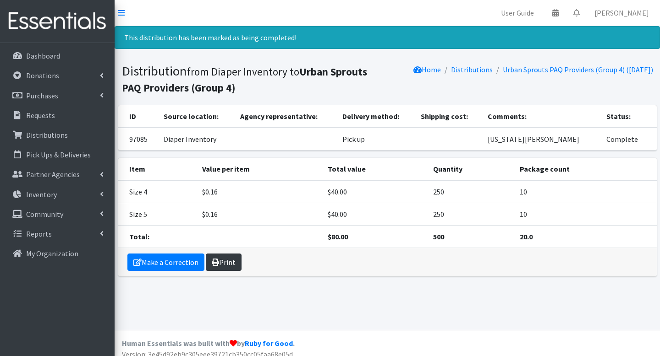
click at [234, 266] on link "Print" at bounding box center [224, 262] width 36 height 17
click at [78, 130] on link "Distributions" at bounding box center [57, 135] width 107 height 18
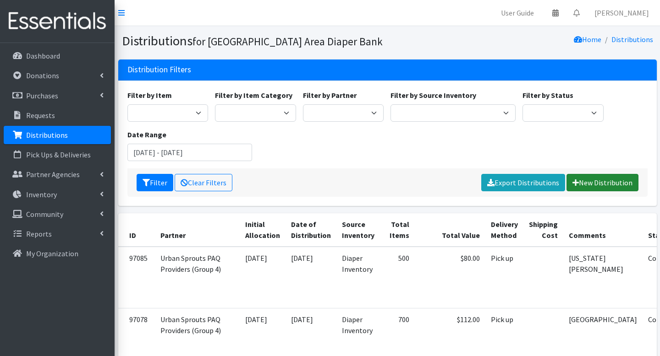
click at [595, 180] on link "New Distribution" at bounding box center [602, 182] width 72 height 17
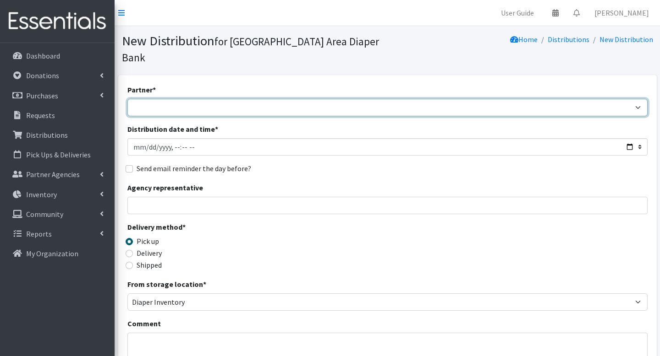
click at [324, 99] on select "Affinia Healthcare (Group 2) [PERSON_NAME] (Group 1) Assistance League of St. L…" at bounding box center [387, 107] width 520 height 17
select select "5715"
click at [127, 99] on select "Affinia Healthcare (Group 2) [PERSON_NAME] (Group 1) Assistance League of St. L…" at bounding box center [387, 107] width 520 height 17
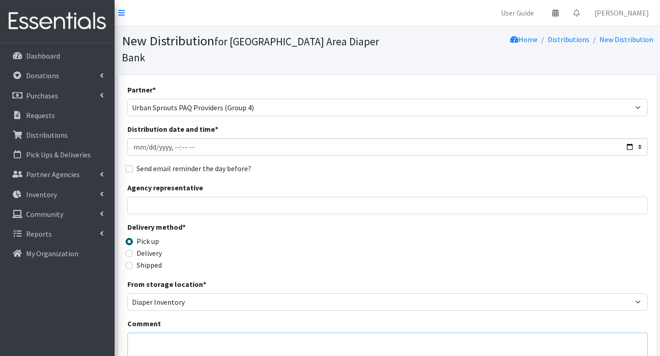
click at [242, 333] on textarea "Comment" at bounding box center [387, 347] width 520 height 28
type textarea "Babbs Childcare"
click at [622, 165] on div "Partner * Affinia Healthcare (Group 2) Annie Malone (Group 1) Assistance League…" at bounding box center [387, 292] width 520 height 417
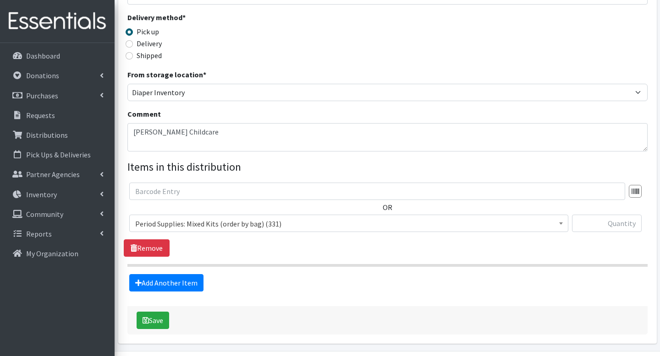
scroll to position [224, 0]
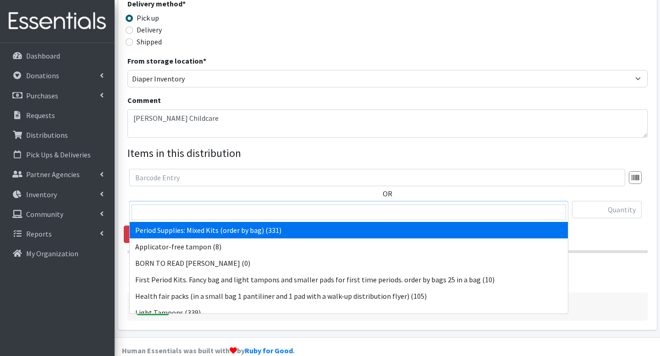
click at [530, 204] on span "Period Supplies: Mixed Kits (order by bag) (331)" at bounding box center [348, 210] width 427 height 13
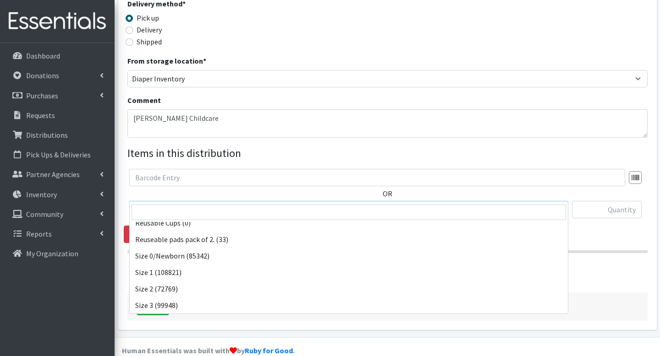
scroll to position [321, 0]
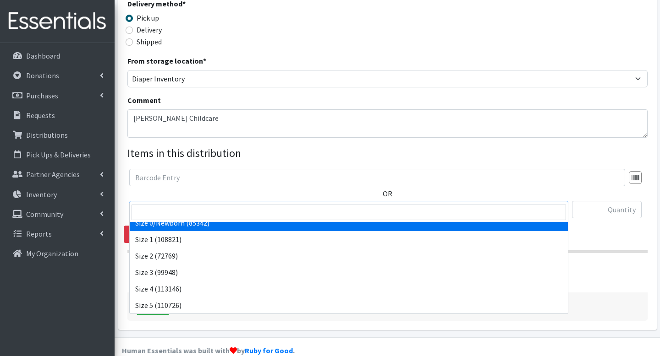
select select "1095"
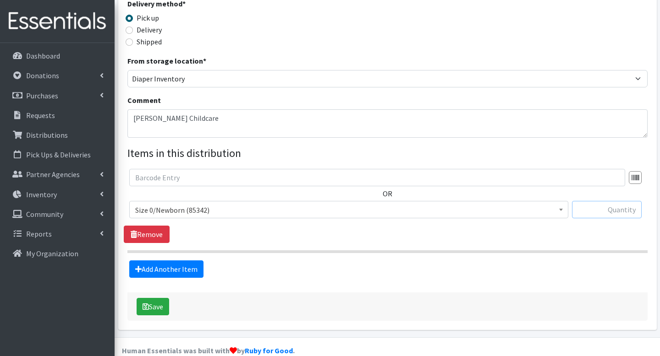
click at [606, 201] on input "text" at bounding box center [607, 209] width 70 height 17
type input "100"
click at [641, 233] on section "OR Period Supplies: Mixed Kits (order by bag) (331) Applicator-free tampon (8) …" at bounding box center [387, 211] width 520 height 84
click at [175, 261] on link "Add Another Item" at bounding box center [166, 269] width 74 height 17
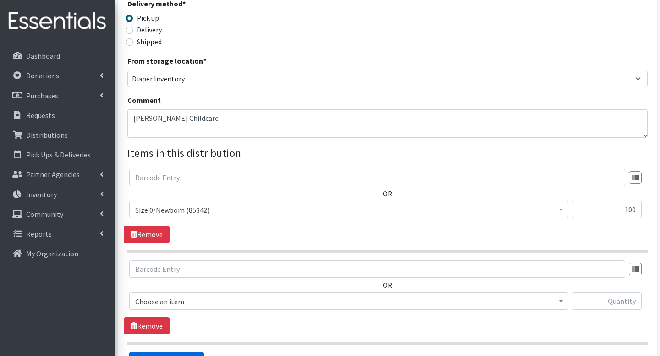
scroll to position [315, 0]
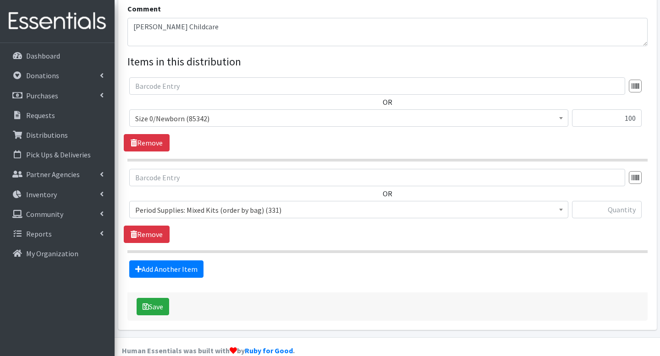
click at [275, 204] on span "Period Supplies: Mixed Kits (order by bag) (331)" at bounding box center [348, 210] width 427 height 13
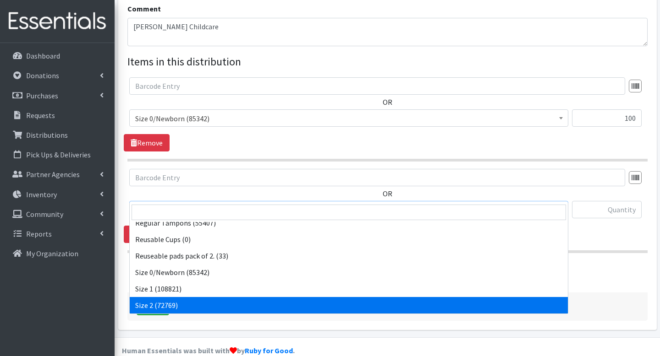
scroll to position [288, 0]
select select "1094"
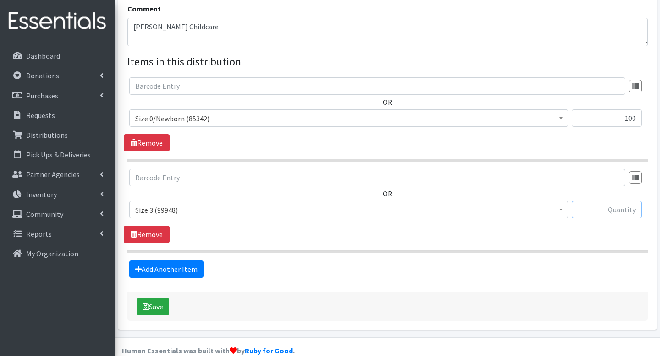
click at [593, 201] on input "text" at bounding box center [607, 209] width 70 height 17
type input "100"
click at [195, 261] on link "Add Another Item" at bounding box center [166, 269] width 74 height 17
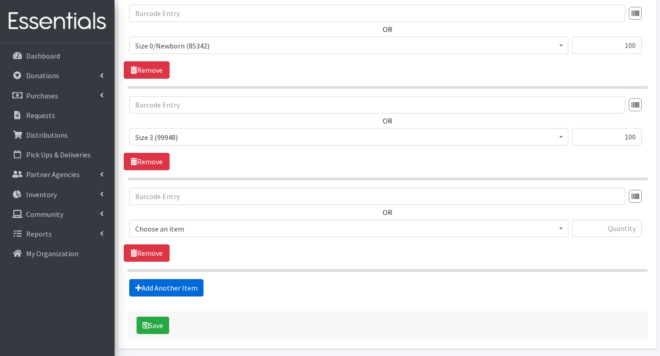
scroll to position [407, 0]
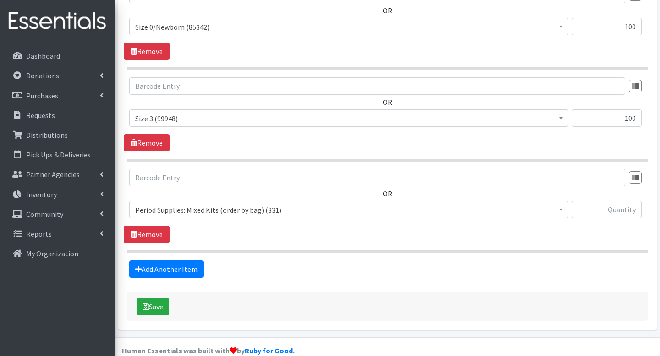
click at [263, 204] on span "Period Supplies: Mixed Kits (order by bag) (331)" at bounding box center [348, 210] width 427 height 13
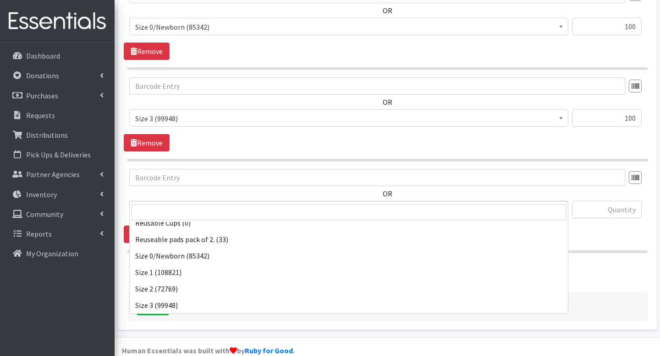
scroll to position [321, 0]
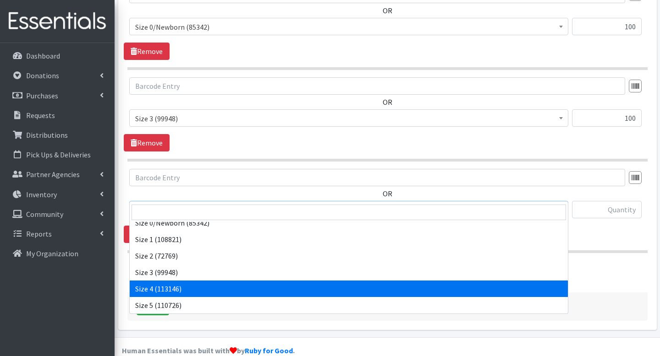
select select "1097"
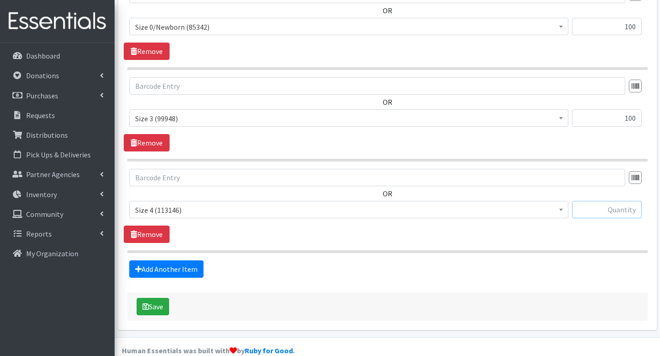
click at [589, 201] on input "text" at bounding box center [607, 209] width 70 height 17
click at [596, 240] on fieldset "Items in this distribution OR Period Supplies: Mixed Kits (order by bag) (331) …" at bounding box center [387, 120] width 520 height 316
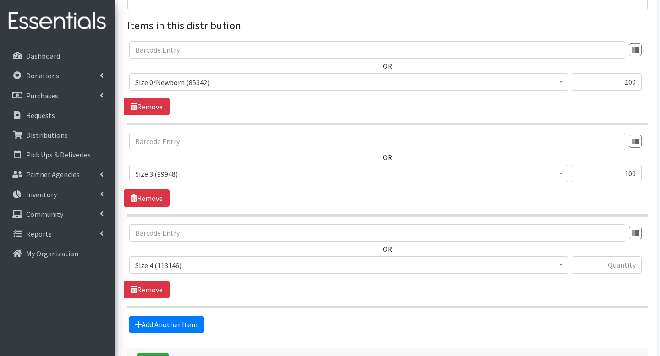
scroll to position [352, 0]
click at [605, 256] on input "text" at bounding box center [607, 264] width 70 height 17
type input "100"
click at [156, 316] on link "Add Another Item" at bounding box center [166, 324] width 74 height 17
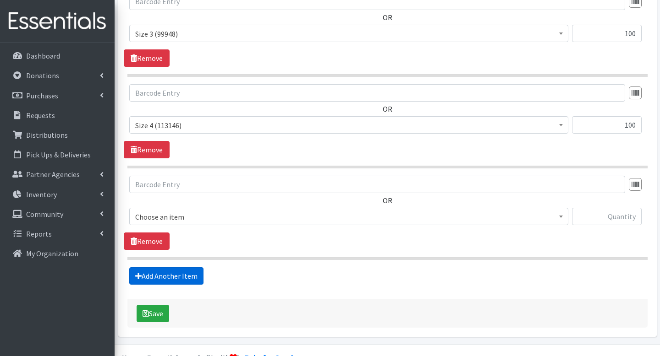
scroll to position [498, 0]
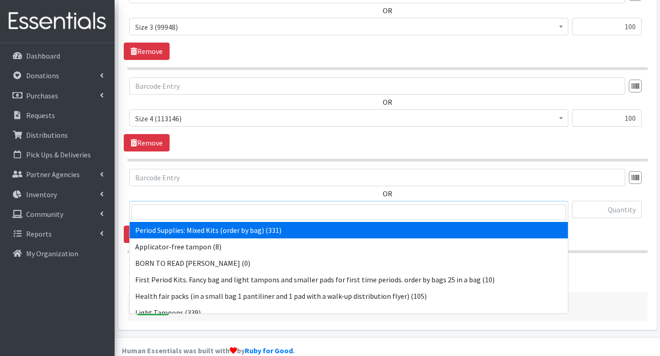
click at [267, 204] on span "Period Supplies: Mixed Kits (order by bag) (331)" at bounding box center [348, 210] width 427 height 13
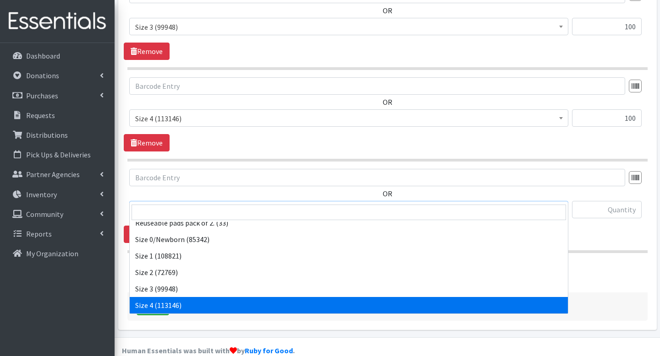
scroll to position [321, 0]
select select "1098"
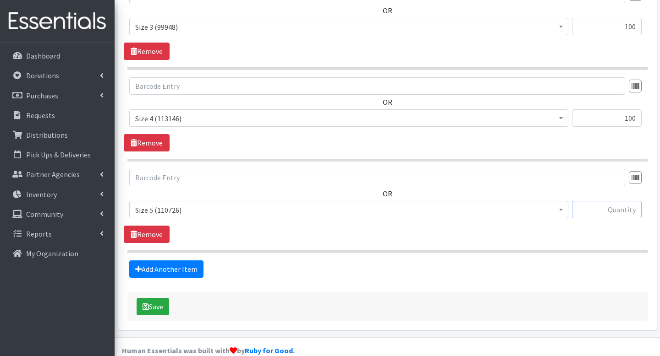
click at [612, 201] on input "text" at bounding box center [607, 209] width 70 height 17
type input "150"
click at [180, 261] on link "Add Another Item" at bounding box center [166, 269] width 74 height 17
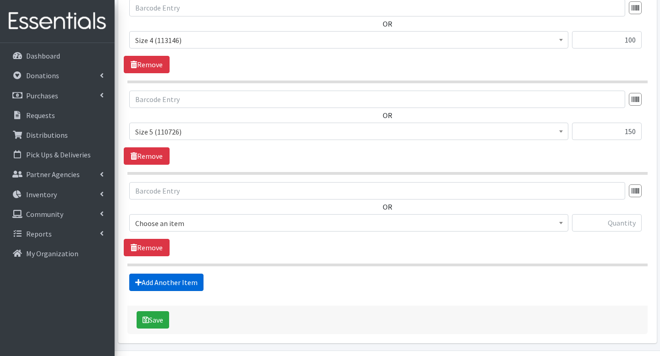
scroll to position [590, 0]
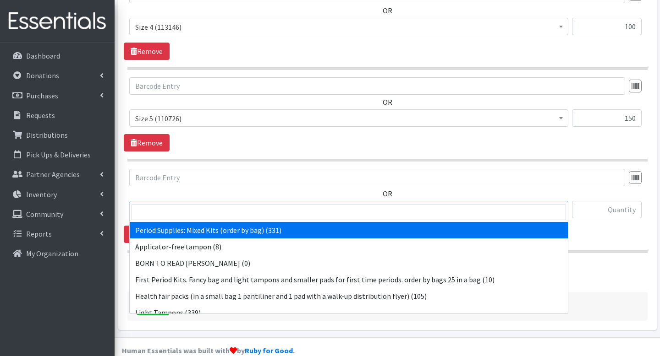
click at [307, 204] on span "Period Supplies: Mixed Kits (order by bag) (331)" at bounding box center [348, 210] width 427 height 13
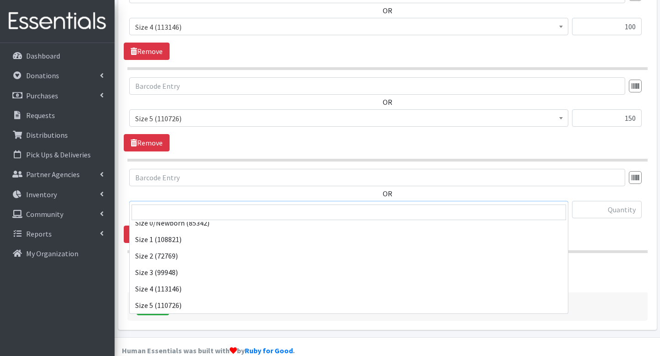
scroll to position [337, 0]
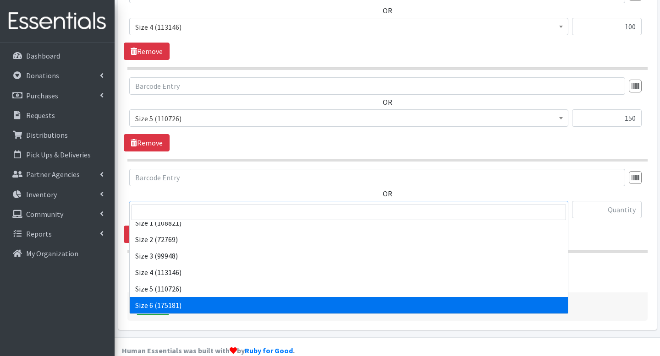
select select "1100"
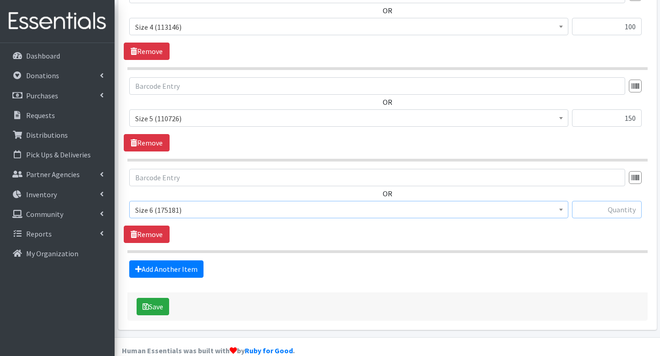
click at [592, 201] on input "text" at bounding box center [607, 209] width 70 height 17
type input "250"
click at [179, 261] on link "Add Another Item" at bounding box center [166, 269] width 74 height 17
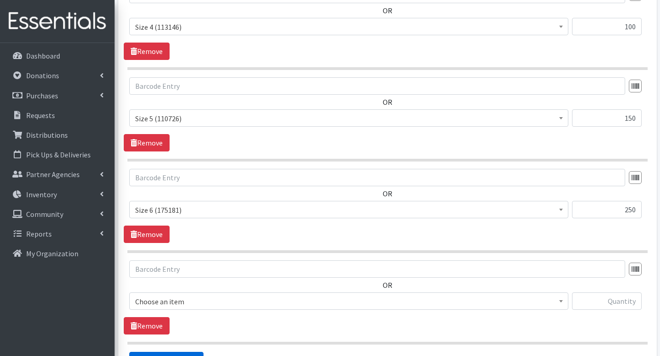
scroll to position [682, 0]
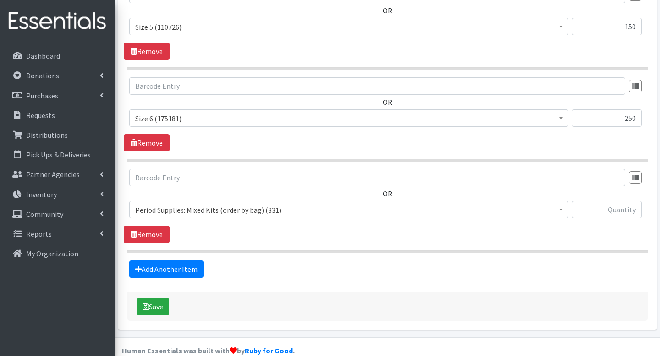
click at [269, 204] on span "Period Supplies: Mixed Kits (order by bag) (331)" at bounding box center [348, 210] width 427 height 13
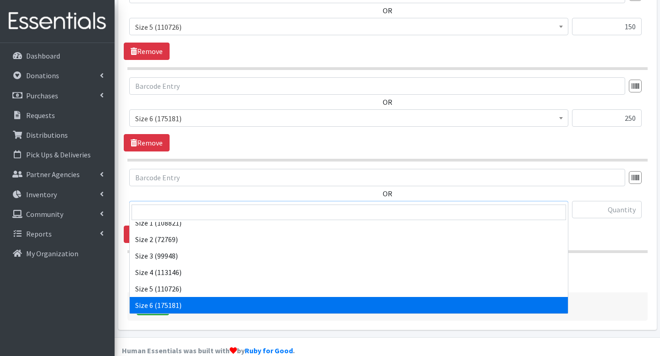
scroll to position [354, 0]
select select "6073"
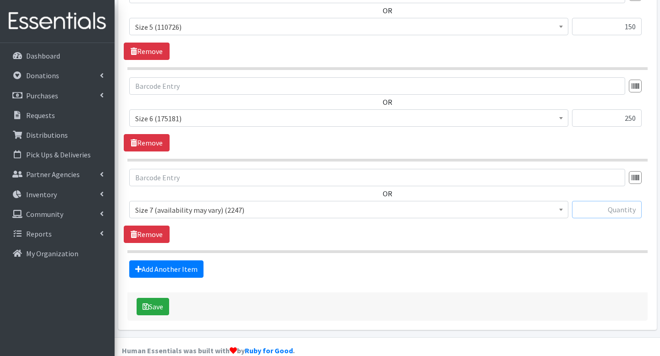
click at [598, 201] on input "text" at bounding box center [607, 209] width 70 height 17
type input "150"
click at [152, 298] on button "Save" at bounding box center [153, 306] width 33 height 17
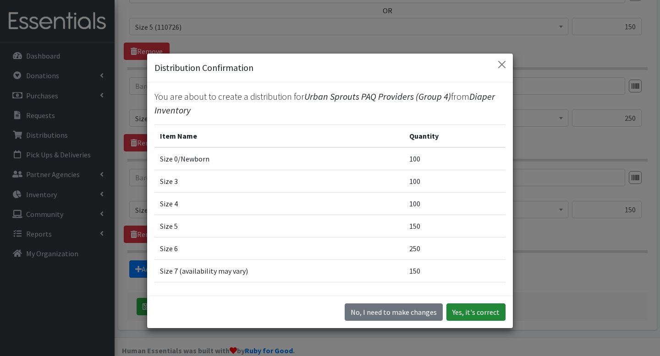
click at [470, 313] on button "Yes, it's correct" at bounding box center [475, 312] width 59 height 17
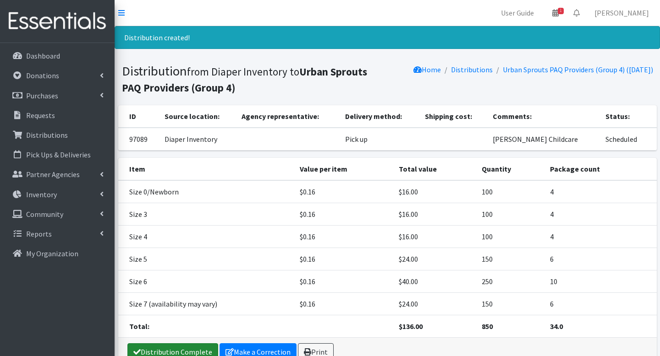
click at [159, 345] on link "Distribution Complete" at bounding box center [172, 352] width 91 height 17
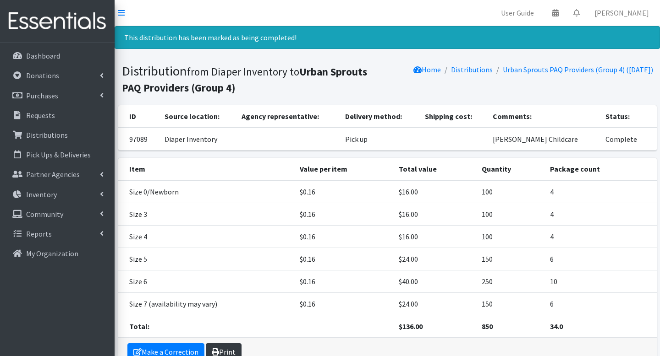
click at [219, 349] on link "Print" at bounding box center [224, 352] width 36 height 17
click at [74, 137] on link "Distributions" at bounding box center [57, 135] width 107 height 18
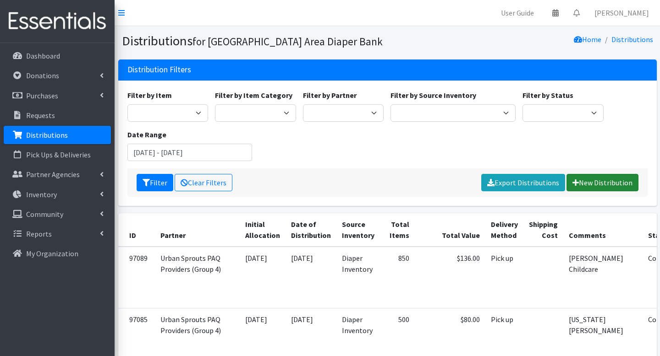
click at [594, 187] on link "New Distribution" at bounding box center [602, 182] width 72 height 17
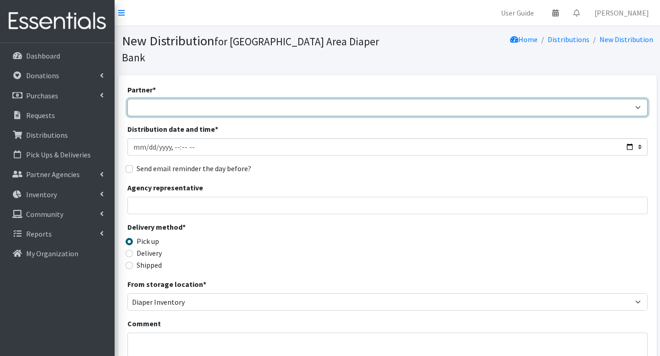
click at [338, 99] on select "Affinia Healthcare (Group 2) [PERSON_NAME] (Group 1) Assistance League of St. L…" at bounding box center [387, 107] width 520 height 17
select select "5715"
click at [127, 99] on select "Affinia Healthcare (Group 2) [PERSON_NAME] (Group 1) Assistance League of St. L…" at bounding box center [387, 107] width 520 height 17
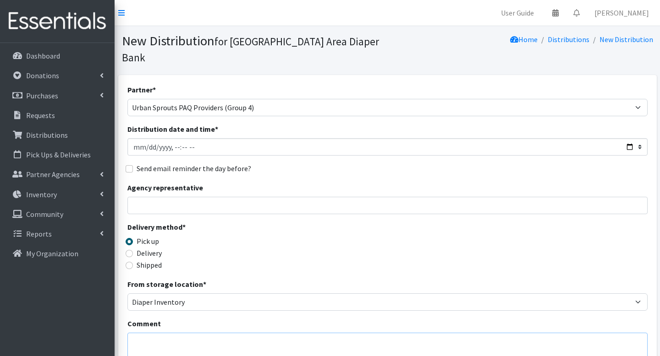
click at [206, 333] on textarea "Comment" at bounding box center [387, 347] width 520 height 28
type textarea "Pinelawn Headstart"
click at [439, 239] on div "Delivery method * Pick up Delivery Shipped Shipping cost" at bounding box center [387, 250] width 520 height 57
click at [639, 161] on div "Partner * Affinia Healthcare (Group 2) Annie Malone (Group 1) Assistance League…" at bounding box center [387, 292] width 520 height 417
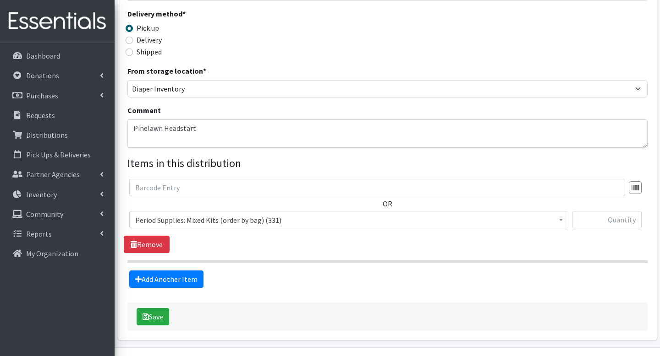
scroll to position [224, 0]
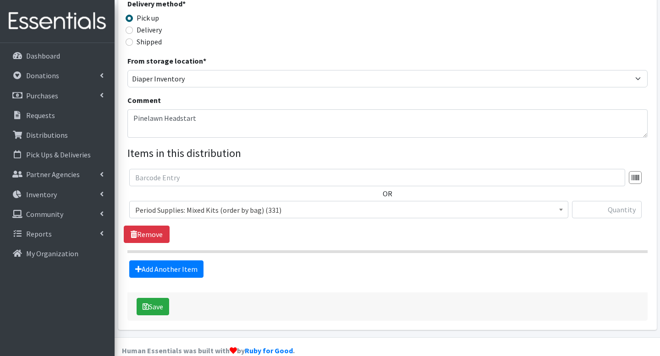
click at [535, 204] on span "Period Supplies: Mixed Kits (order by bag) (331)" at bounding box center [348, 210] width 427 height 13
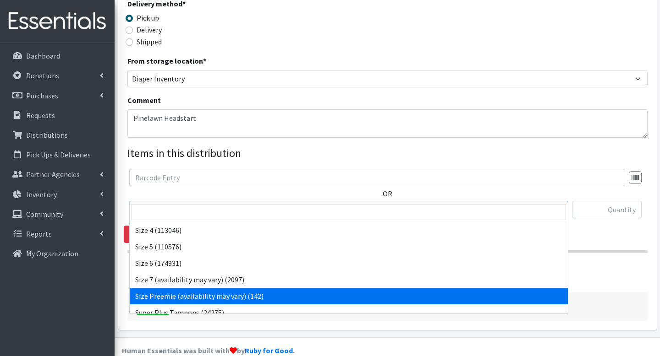
scroll to position [363, 0]
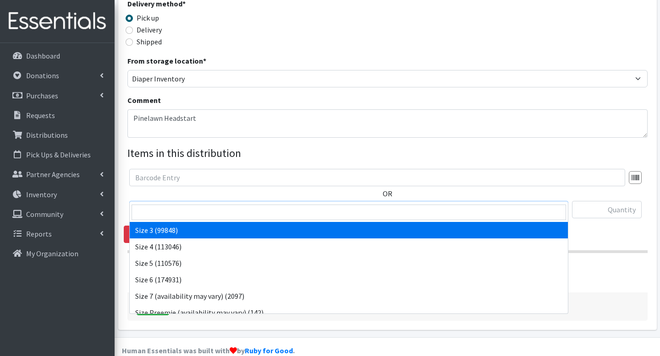
select select "1094"
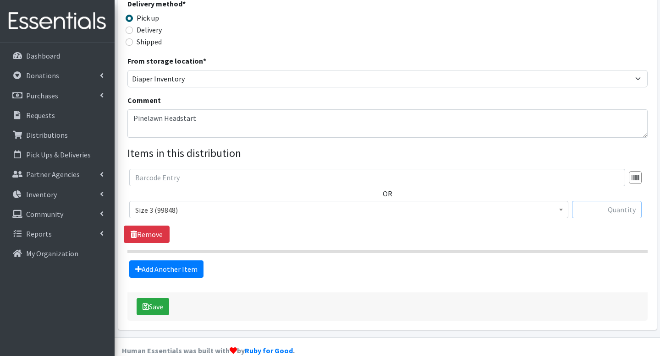
click at [590, 201] on input "text" at bounding box center [607, 209] width 70 height 17
type input "200"
click at [624, 221] on div "OR Period Supplies: Mixed Kits (order by bag) (331) Applicator-free tampon (8) …" at bounding box center [387, 206] width 527 height 74
click at [176, 261] on link "Add Another Item" at bounding box center [166, 269] width 74 height 17
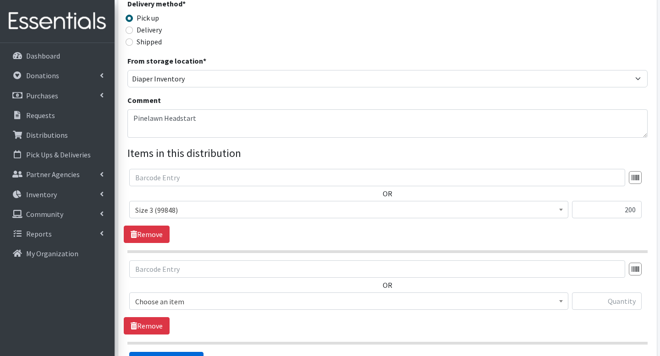
scroll to position [315, 0]
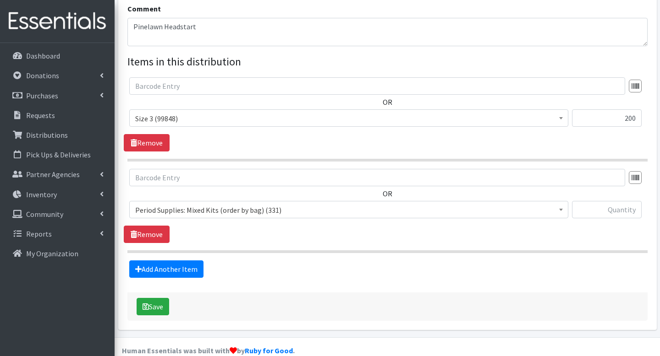
click at [225, 204] on span "Period Supplies: Mixed Kits (order by bag) (331)" at bounding box center [348, 210] width 427 height 13
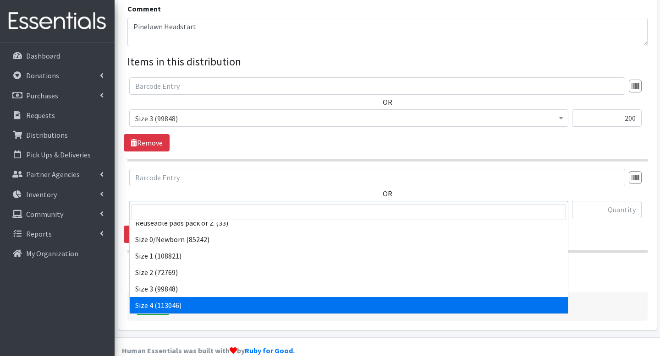
scroll to position [321, 0]
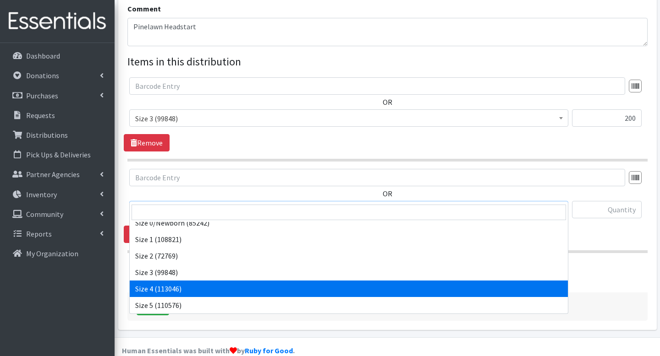
select select "1097"
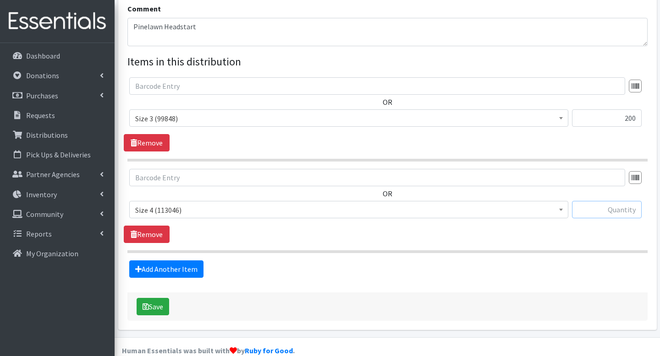
click at [607, 201] on input "text" at bounding box center [607, 209] width 70 height 17
type input "200"
click at [180, 261] on link "Add Another Item" at bounding box center [166, 269] width 74 height 17
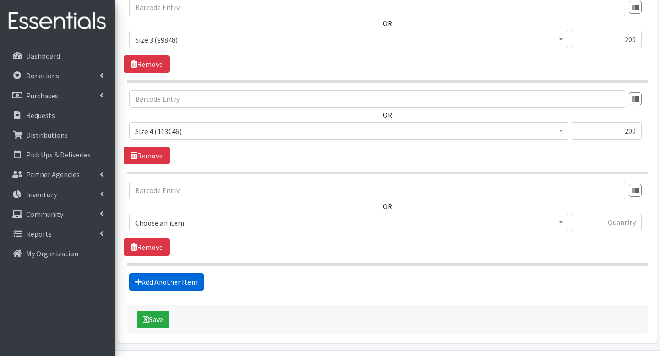
scroll to position [407, 0]
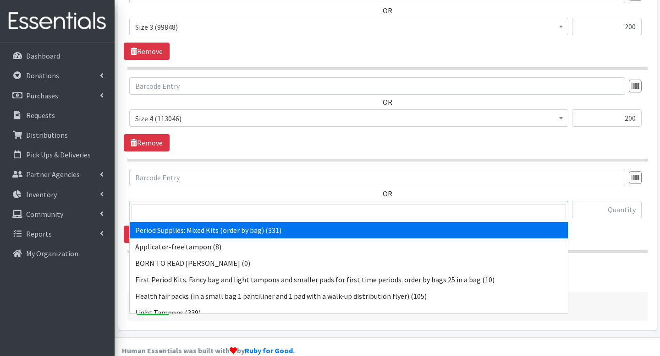
click at [263, 204] on span "Period Supplies: Mixed Kits (order by bag) (331)" at bounding box center [348, 210] width 427 height 13
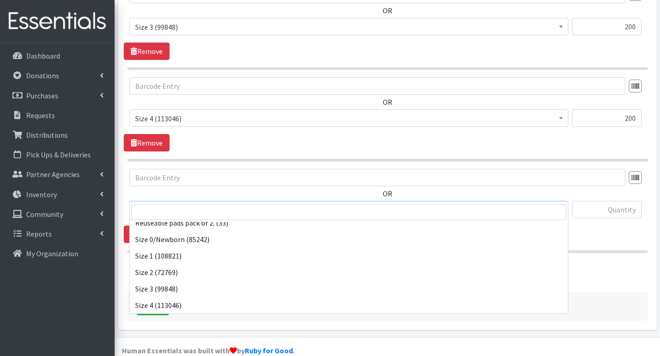
scroll to position [321, 0]
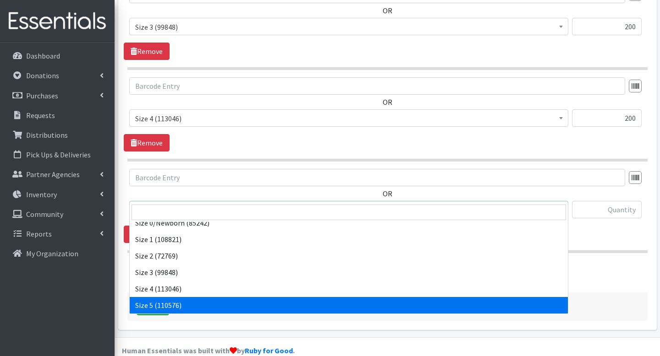
select select "1098"
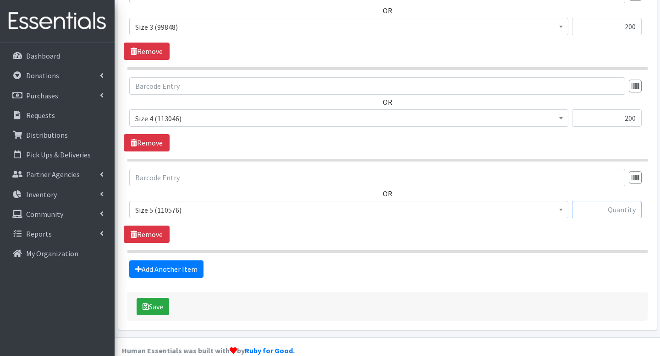
click at [604, 201] on input "text" at bounding box center [607, 209] width 70 height 17
type input "250"
click at [200, 261] on link "Add Another Item" at bounding box center [166, 269] width 74 height 17
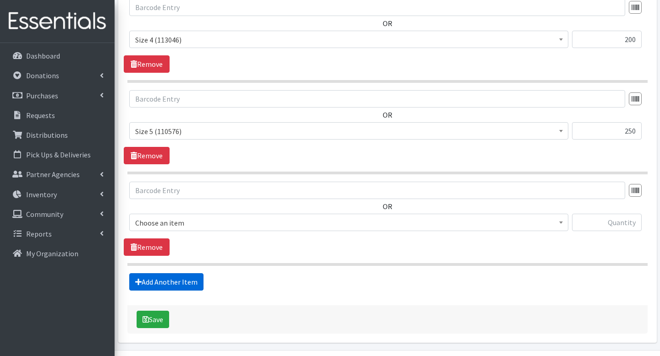
scroll to position [498, 0]
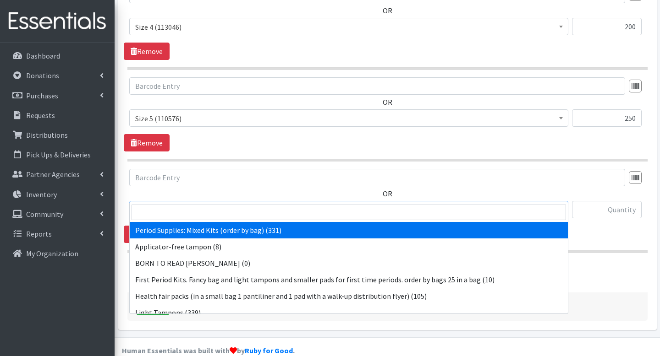
click at [267, 204] on span "Period Supplies: Mixed Kits (order by bag) (331)" at bounding box center [348, 210] width 427 height 13
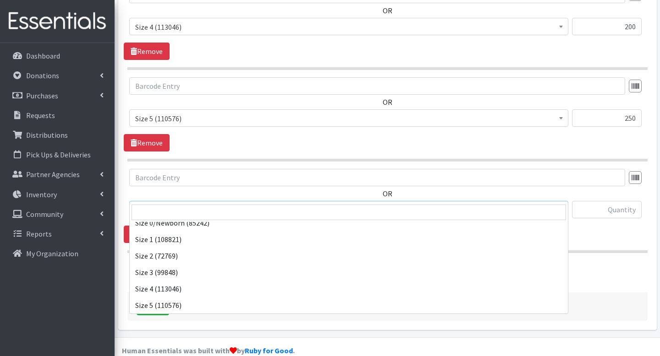
scroll to position [337, 0]
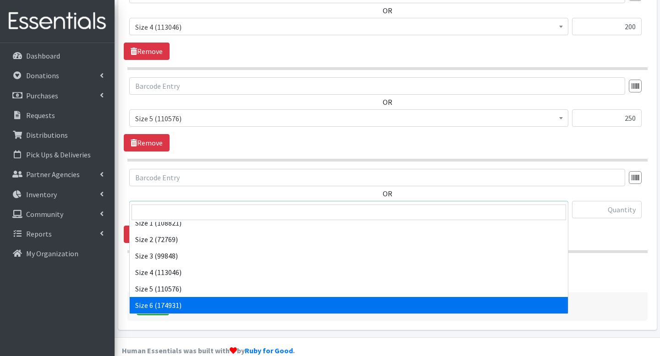
select select "1100"
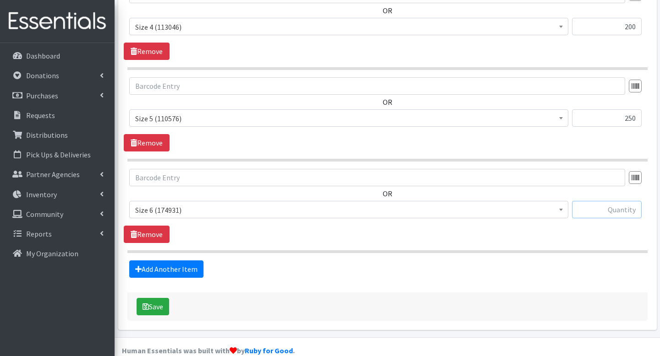
click at [618, 201] on input "text" at bounding box center [607, 209] width 70 height 17
type input "50"
click at [568, 222] on div "OR Period Supplies: Mixed Kits (order by bag) (331) Applicator-free tampon (8) …" at bounding box center [387, 206] width 527 height 74
click at [161, 298] on button "Save" at bounding box center [153, 306] width 33 height 17
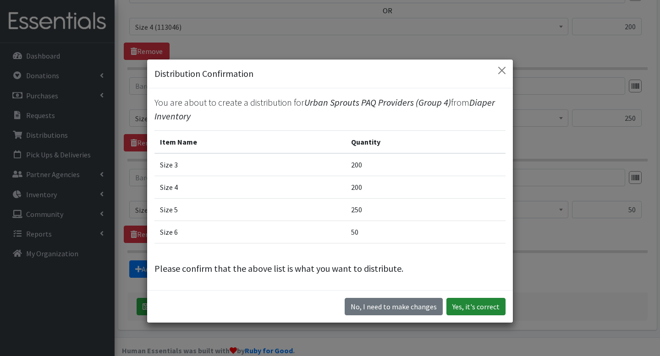
click at [486, 308] on button "Yes, it's correct" at bounding box center [475, 306] width 59 height 17
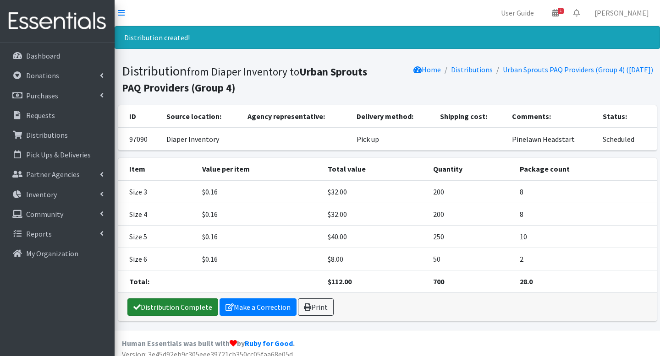
click at [192, 305] on link "Distribution Complete" at bounding box center [172, 307] width 91 height 17
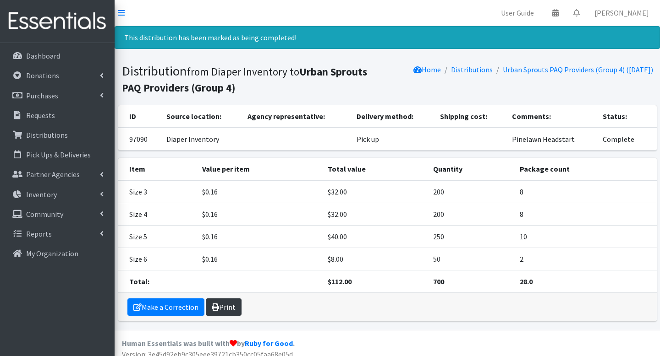
click at [215, 306] on icon at bounding box center [215, 307] width 7 height 7
click at [67, 131] on link "Distributions" at bounding box center [57, 135] width 107 height 18
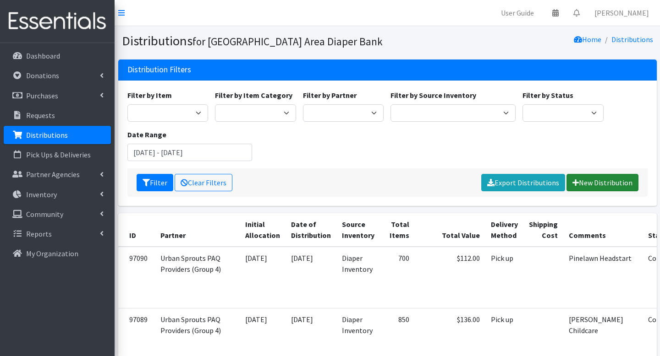
click at [591, 188] on link "New Distribution" at bounding box center [602, 182] width 72 height 17
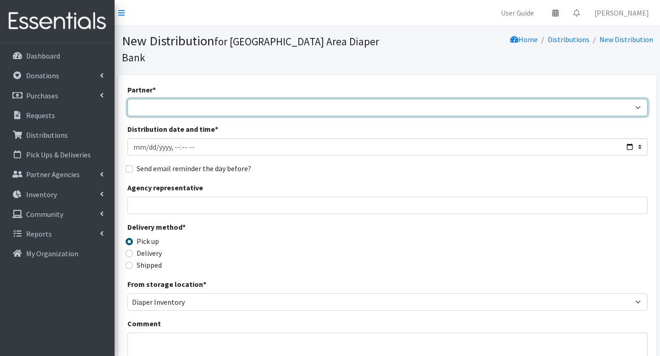
click at [306, 99] on select "Affinia Healthcare (Group 2) [PERSON_NAME] (Group 1) Assistance League of St. L…" at bounding box center [387, 107] width 520 height 17
select select "5715"
click at [127, 99] on select "Affinia Healthcare (Group 2) [PERSON_NAME] (Group 1) Assistance League of St. L…" at bounding box center [387, 107] width 520 height 17
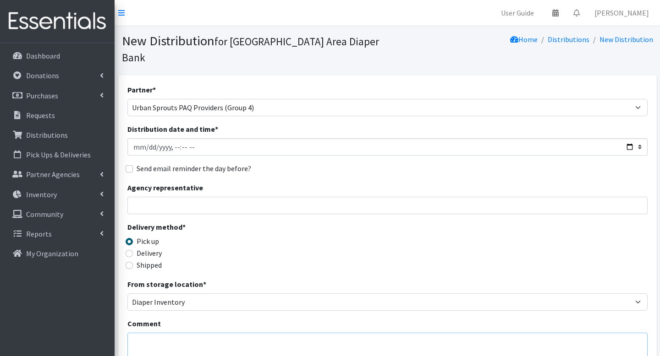
click at [248, 333] on textarea "Comment" at bounding box center [387, 347] width 520 height 28
type textarea "City Sprouts Daycare"
click at [515, 227] on div "Delivery method * Pick up Delivery Shipped Shipping cost" at bounding box center [387, 250] width 520 height 57
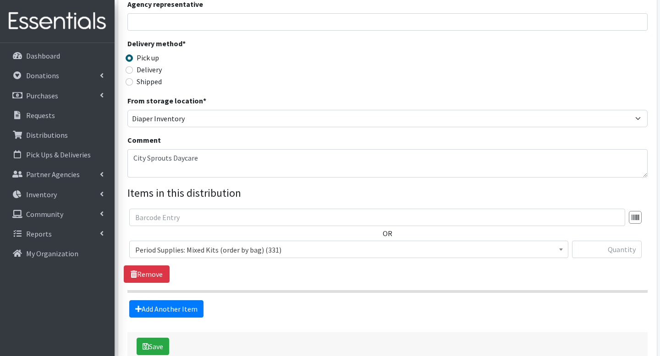
scroll to position [224, 0]
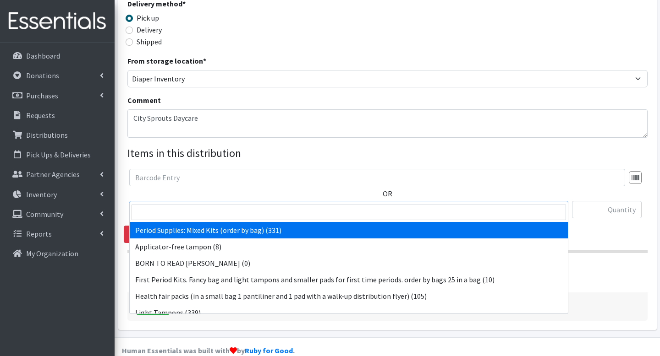
click at [555, 204] on span "Period Supplies: Mixed Kits (order by bag) (331)" at bounding box center [348, 210] width 427 height 13
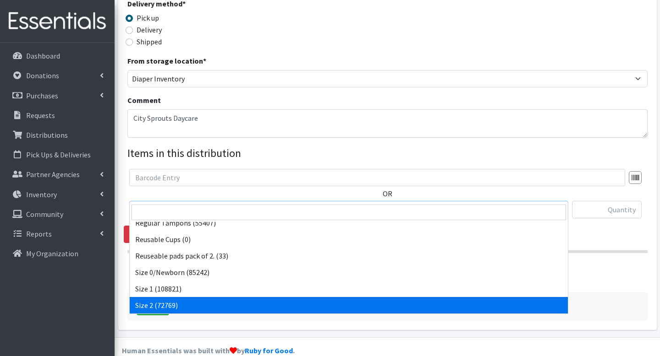
scroll to position [288, 0]
select select "1094"
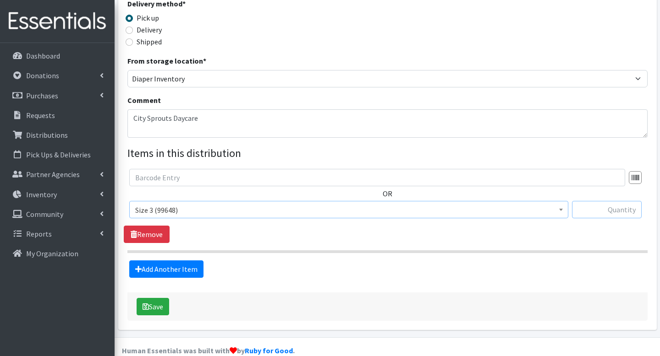
click at [607, 202] on input "text" at bounding box center [607, 209] width 70 height 17
type input "175"
click at [171, 261] on link "Add Another Item" at bounding box center [166, 269] width 74 height 17
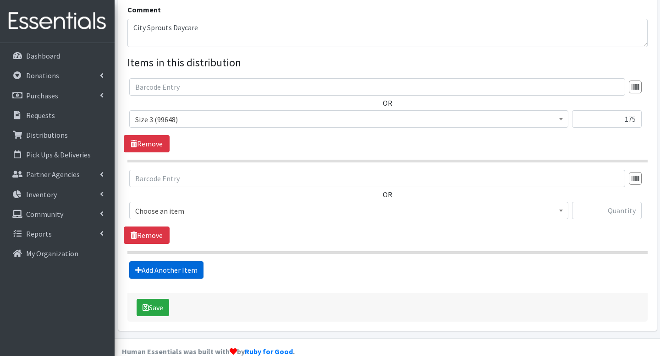
scroll to position [315, 0]
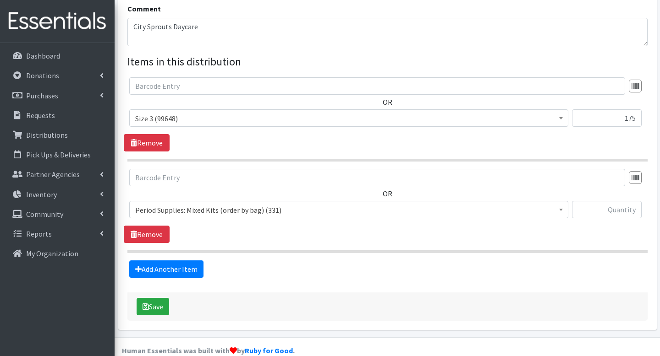
click at [235, 201] on span "Period Supplies: Mixed Kits (order by bag) (331)" at bounding box center [348, 209] width 439 height 17
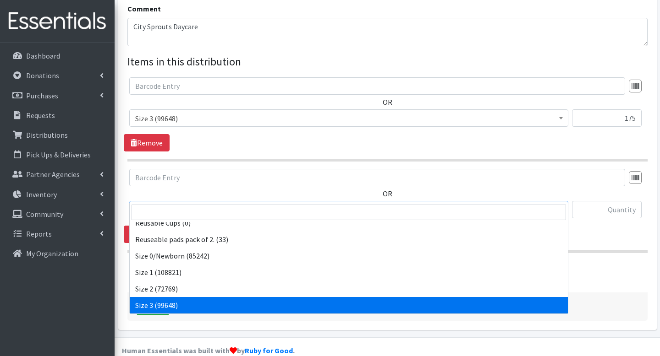
scroll to position [304, 0]
select select "1097"
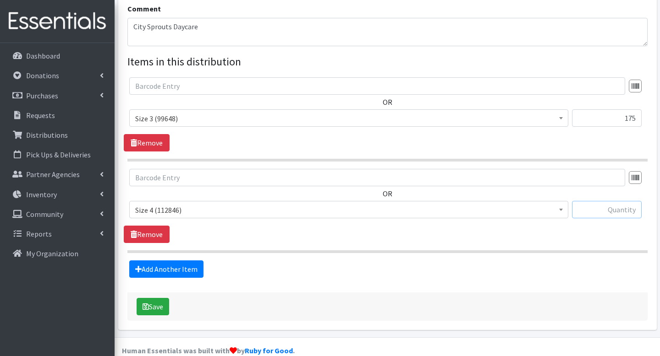
click at [611, 201] on input "text" at bounding box center [607, 209] width 70 height 17
type input "175"
click at [175, 262] on link "Add Another Item" at bounding box center [166, 269] width 74 height 17
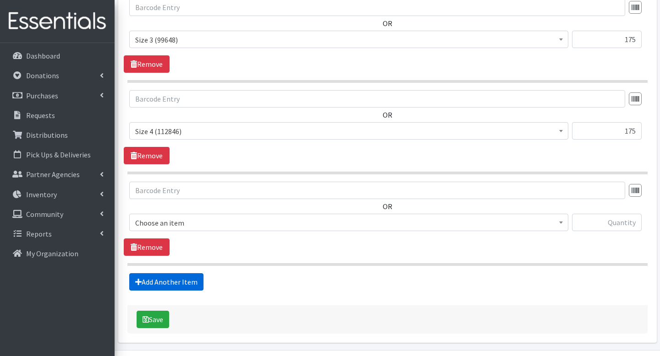
scroll to position [407, 0]
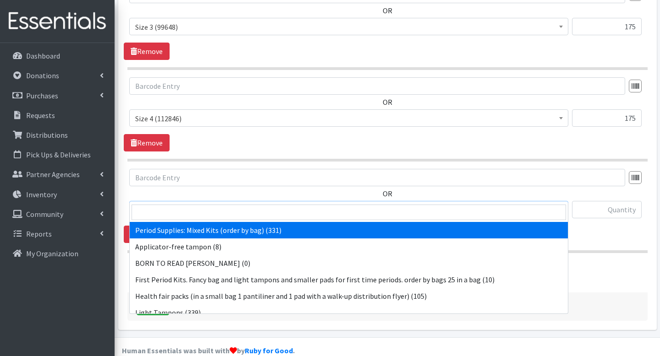
click at [270, 204] on span "Period Supplies: Mixed Kits (order by bag) (331)" at bounding box center [348, 210] width 427 height 13
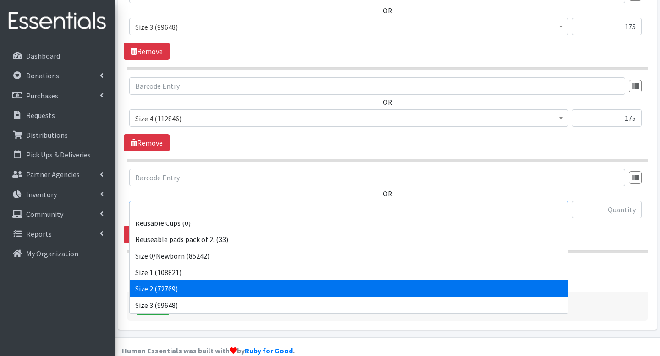
scroll to position [321, 0]
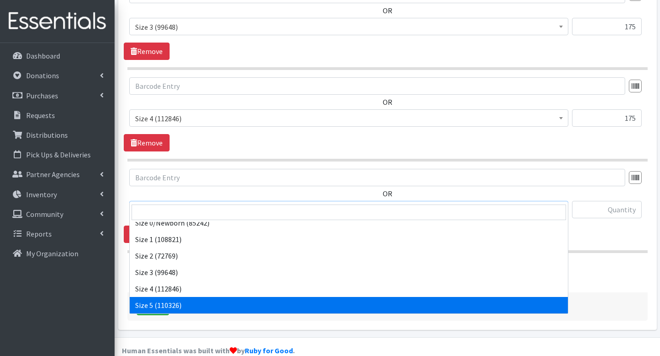
select select "1098"
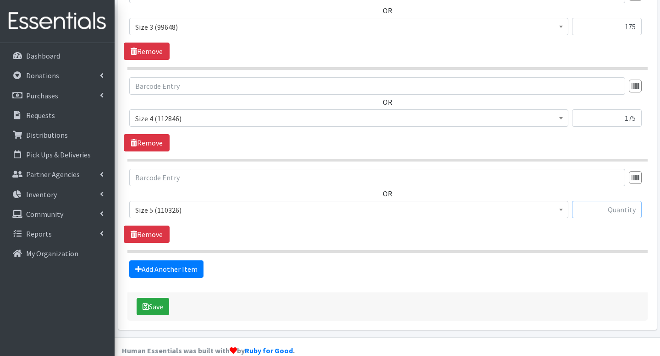
click at [620, 201] on input "text" at bounding box center [607, 209] width 70 height 17
type input "175"
click at [199, 261] on link "Add Another Item" at bounding box center [166, 269] width 74 height 17
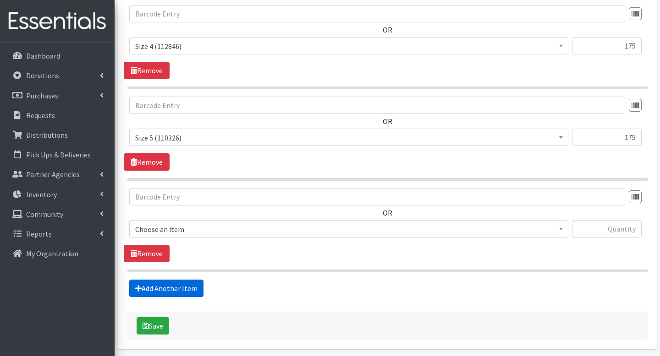
scroll to position [498, 0]
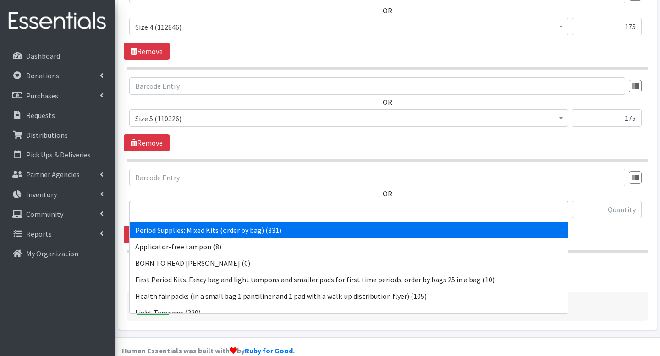
click at [291, 204] on span "Period Supplies: Mixed Kits (order by bag) (331)" at bounding box center [348, 210] width 427 height 13
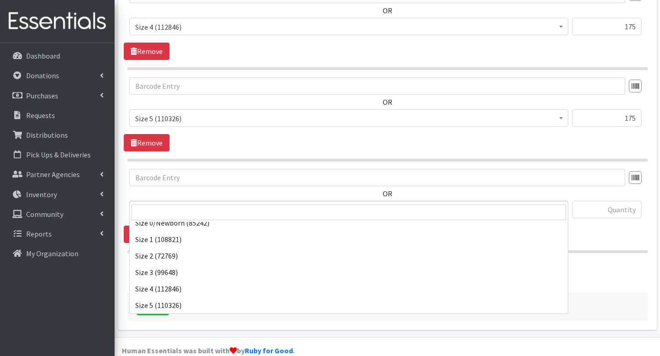
scroll to position [354, 0]
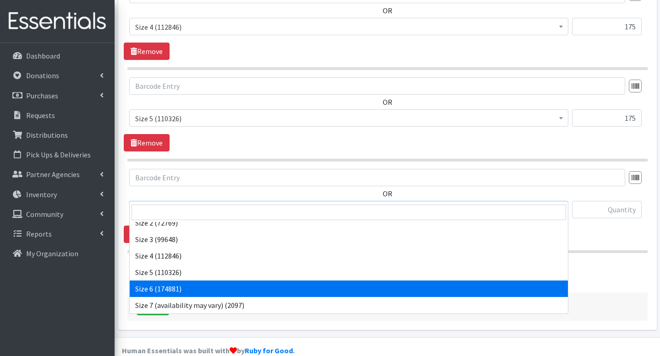
select select "1100"
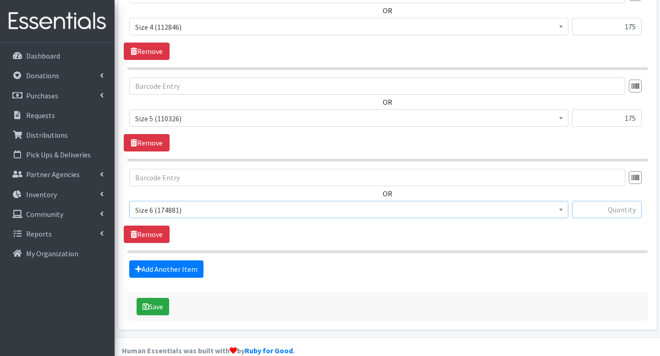
click at [602, 201] on input "text" at bounding box center [607, 209] width 70 height 17
type input "175"
click at [154, 298] on button "Save" at bounding box center [153, 306] width 33 height 17
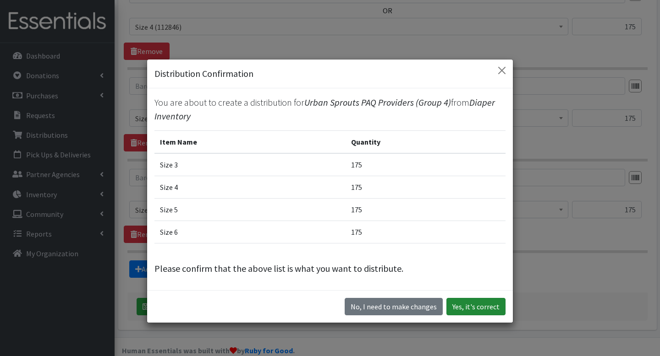
click at [473, 312] on button "Yes, it's correct" at bounding box center [475, 306] width 59 height 17
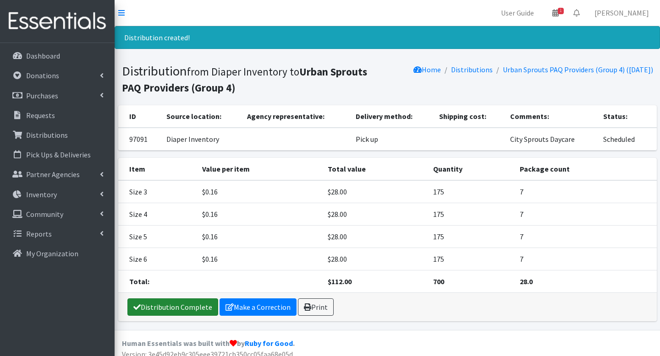
click at [197, 311] on link "Distribution Complete" at bounding box center [172, 307] width 91 height 17
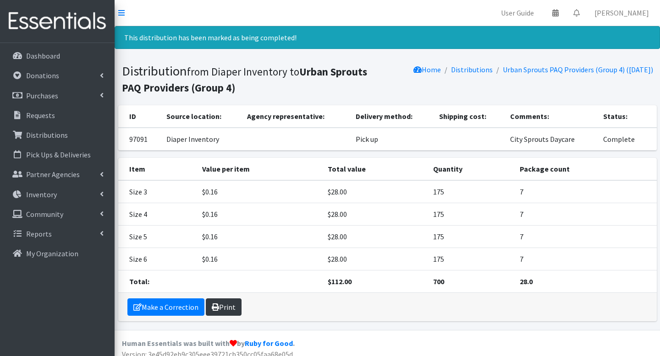
click at [233, 312] on link "Print" at bounding box center [224, 307] width 36 height 17
